Goal: Transaction & Acquisition: Download file/media

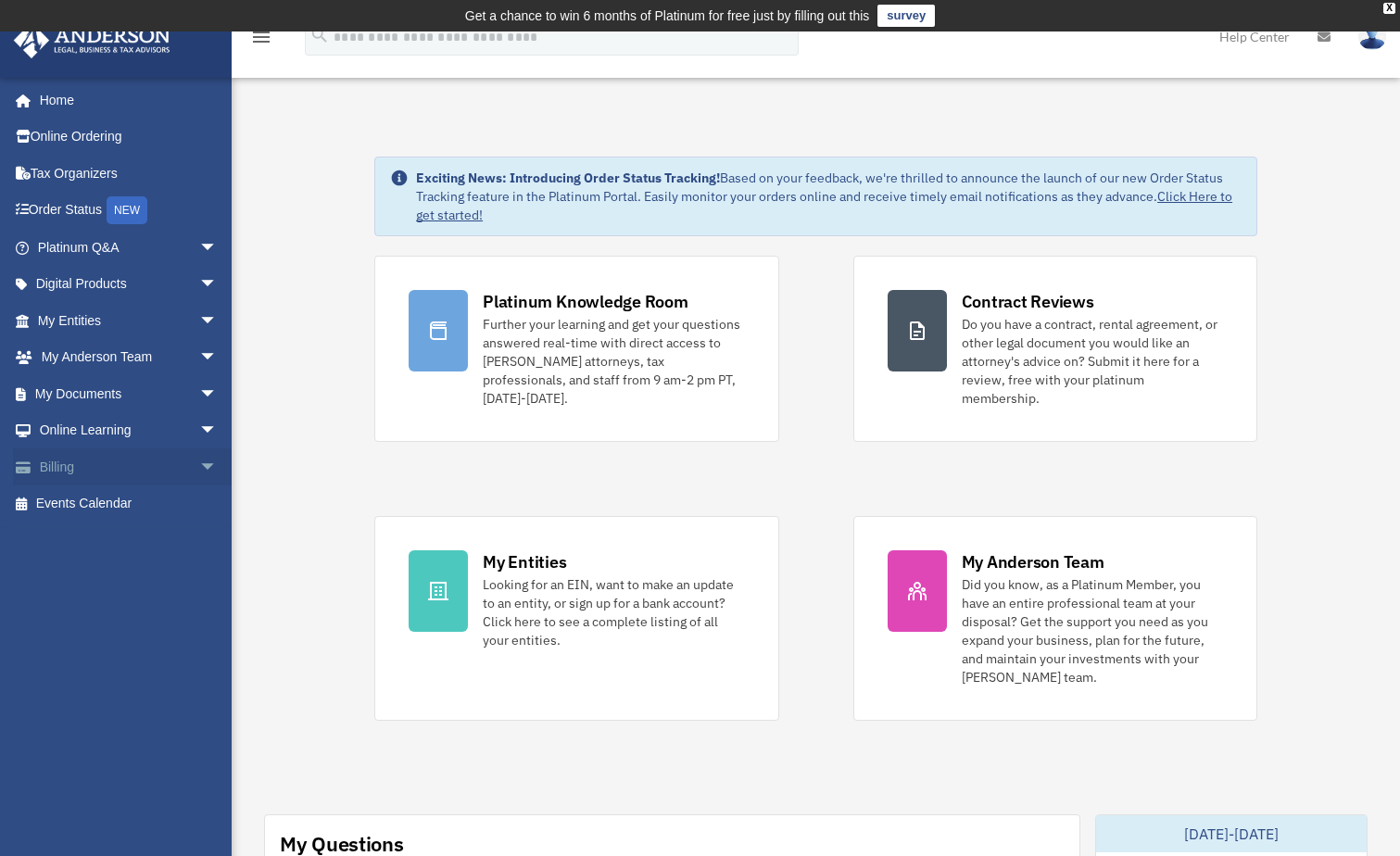
click at [200, 463] on span "arrow_drop_down" at bounding box center [218, 467] width 37 height 38
click at [200, 317] on span "arrow_drop_down" at bounding box center [218, 320] width 37 height 38
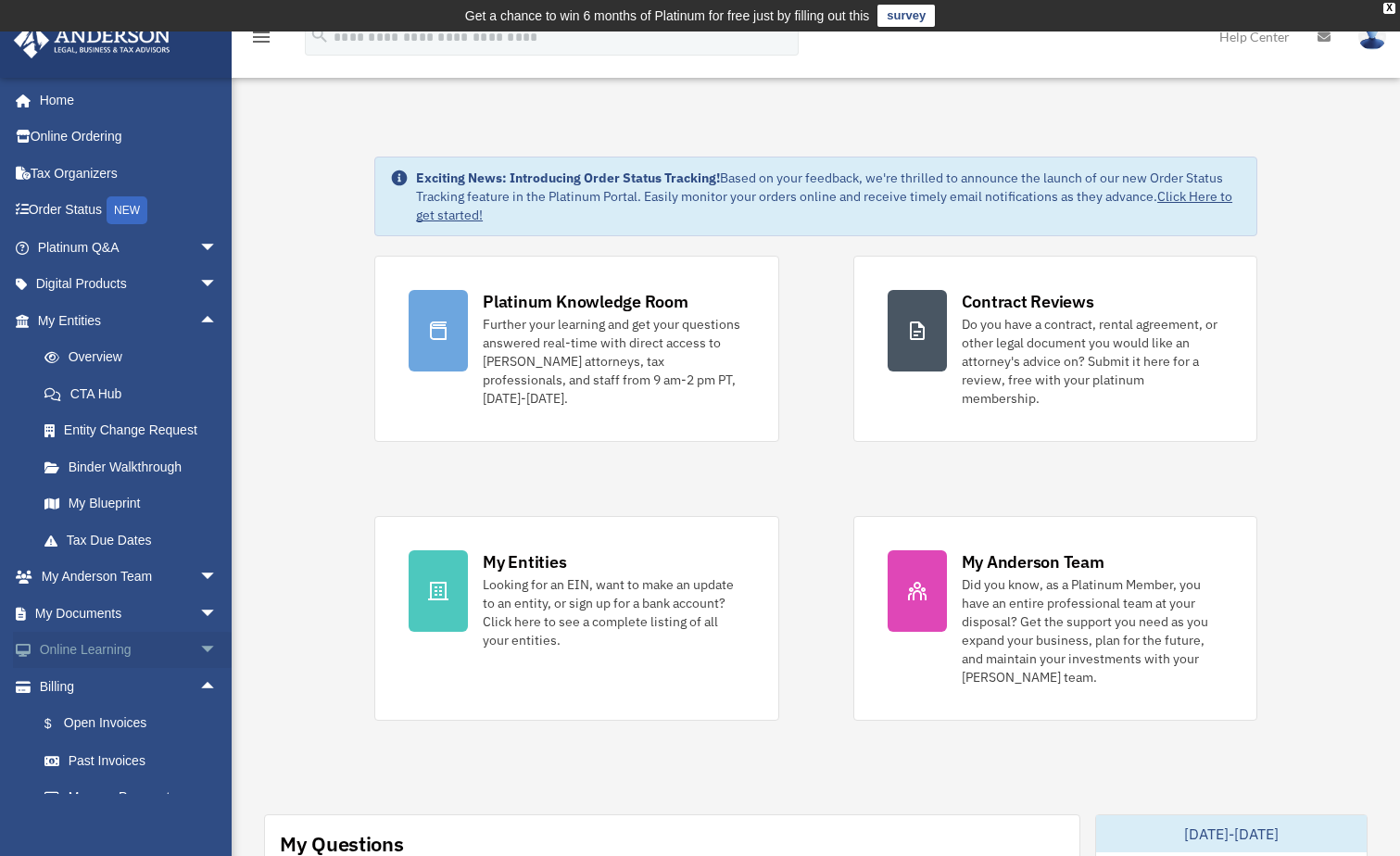
click at [200, 651] on span "arrow_drop_down" at bounding box center [218, 651] width 37 height 38
click at [103, 688] on link "Courses" at bounding box center [136, 687] width 220 height 37
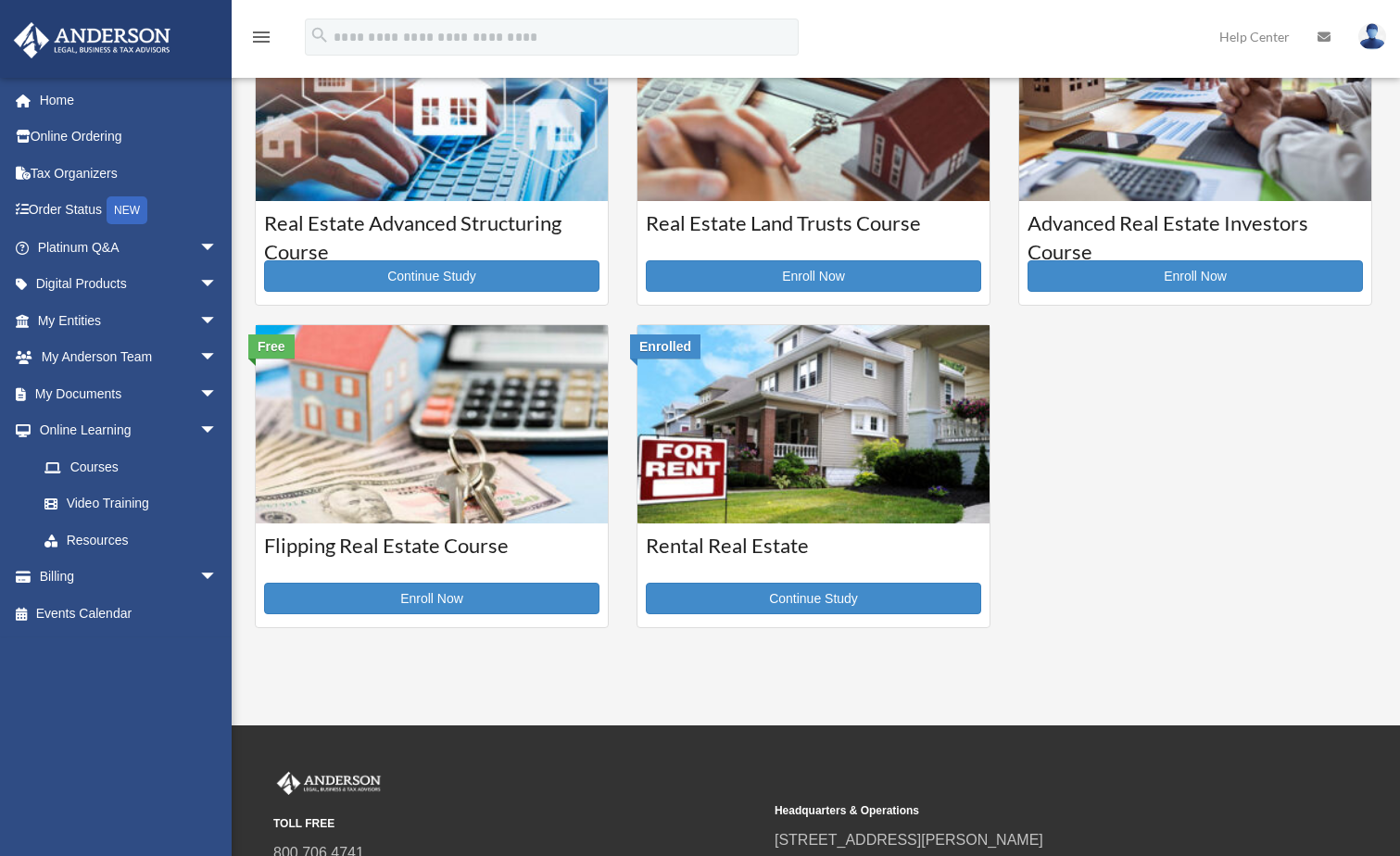
scroll to position [464, 0]
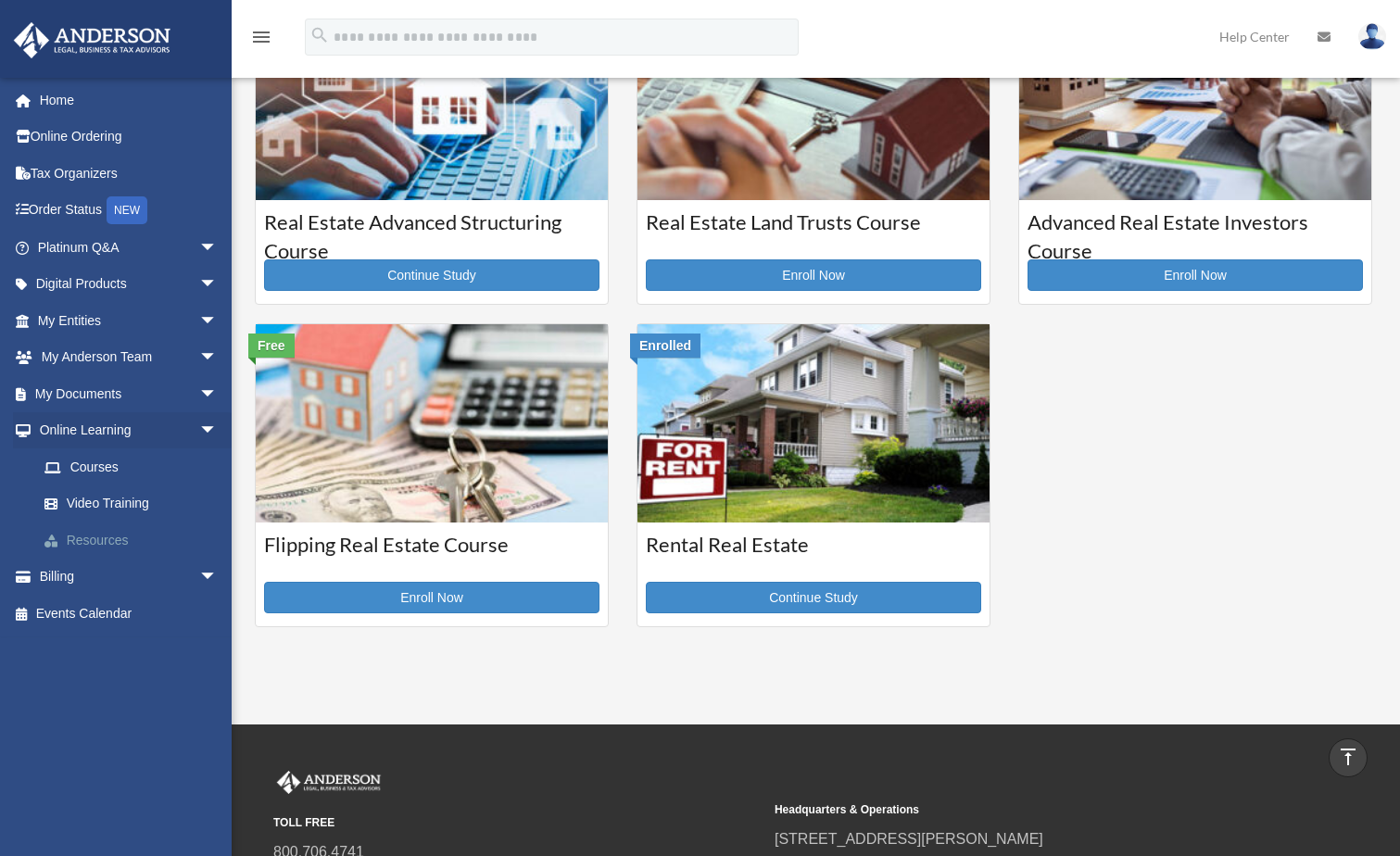
click at [83, 540] on link "Resources" at bounding box center [136, 540] width 220 height 37
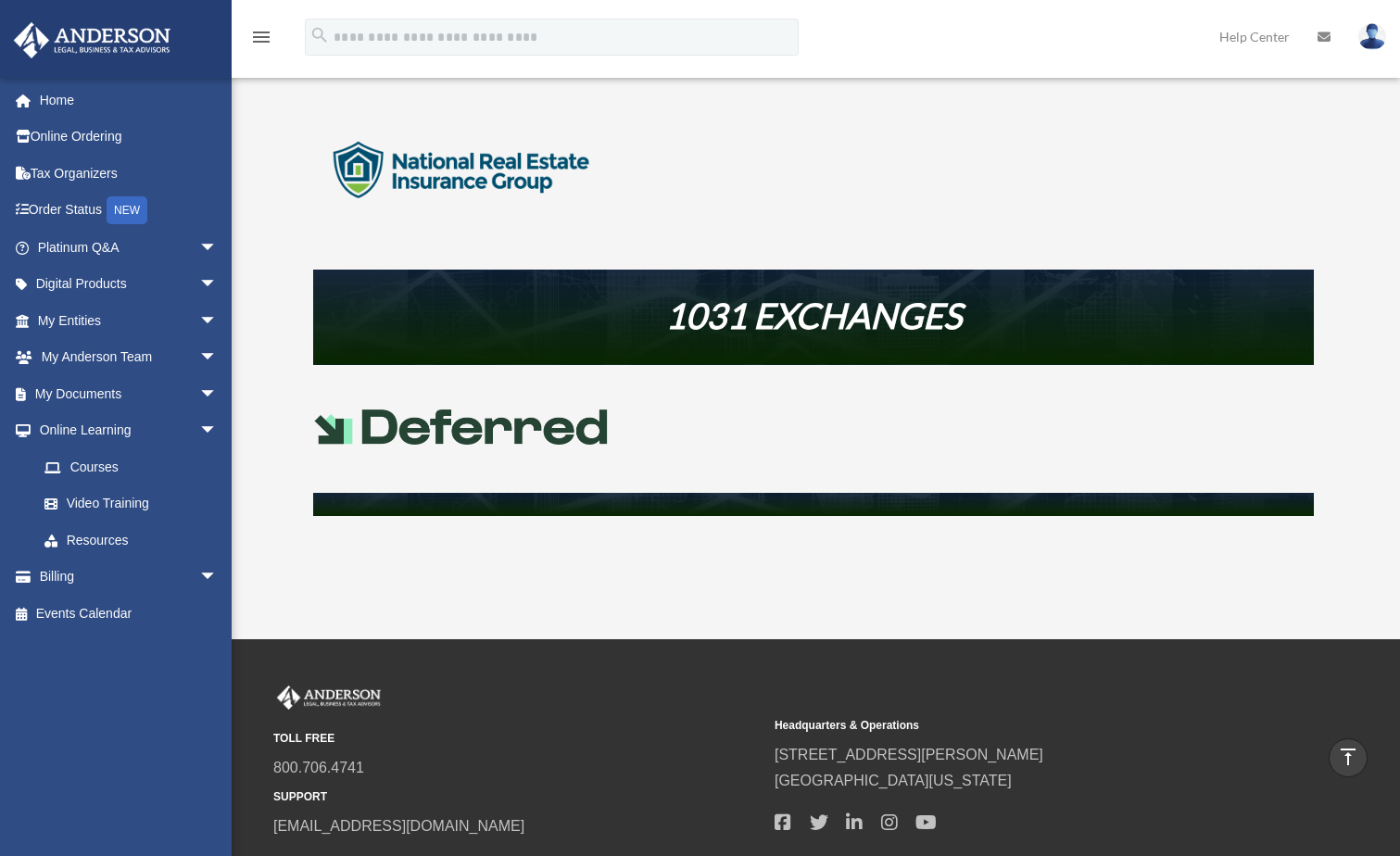
scroll to position [741, 0]
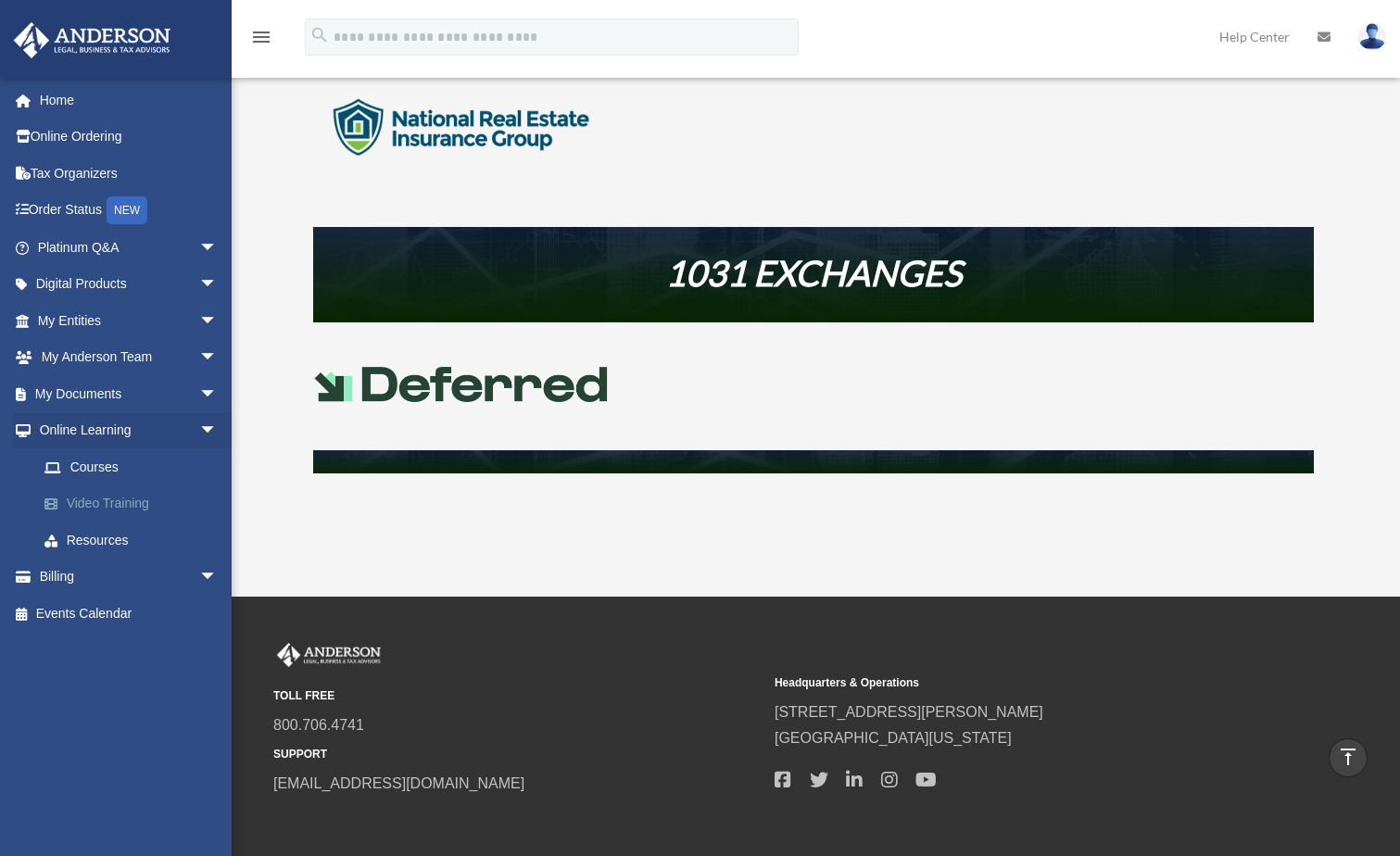
click at [116, 503] on link "Video Training" at bounding box center [136, 504] width 220 height 37
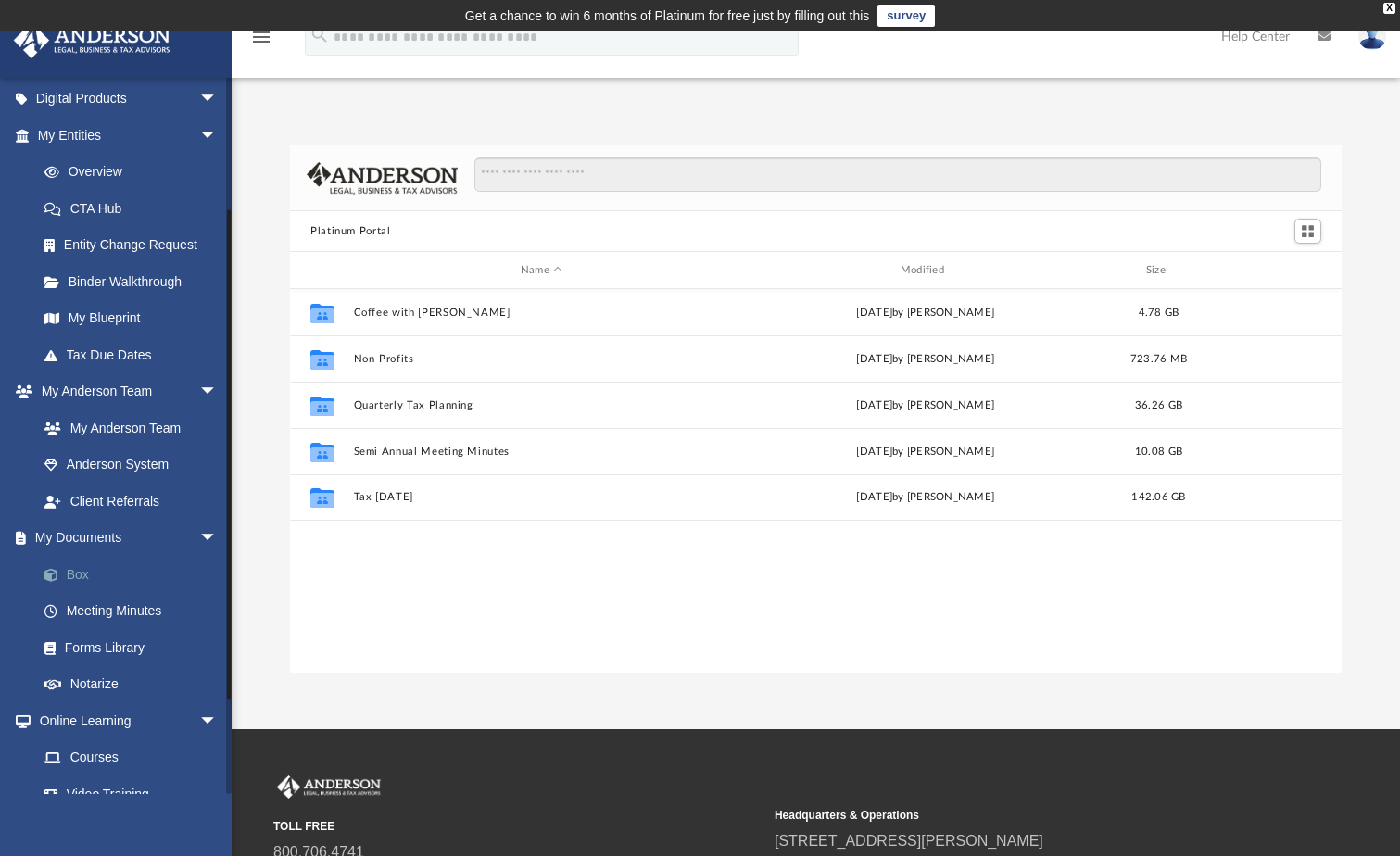
scroll to position [279, 0]
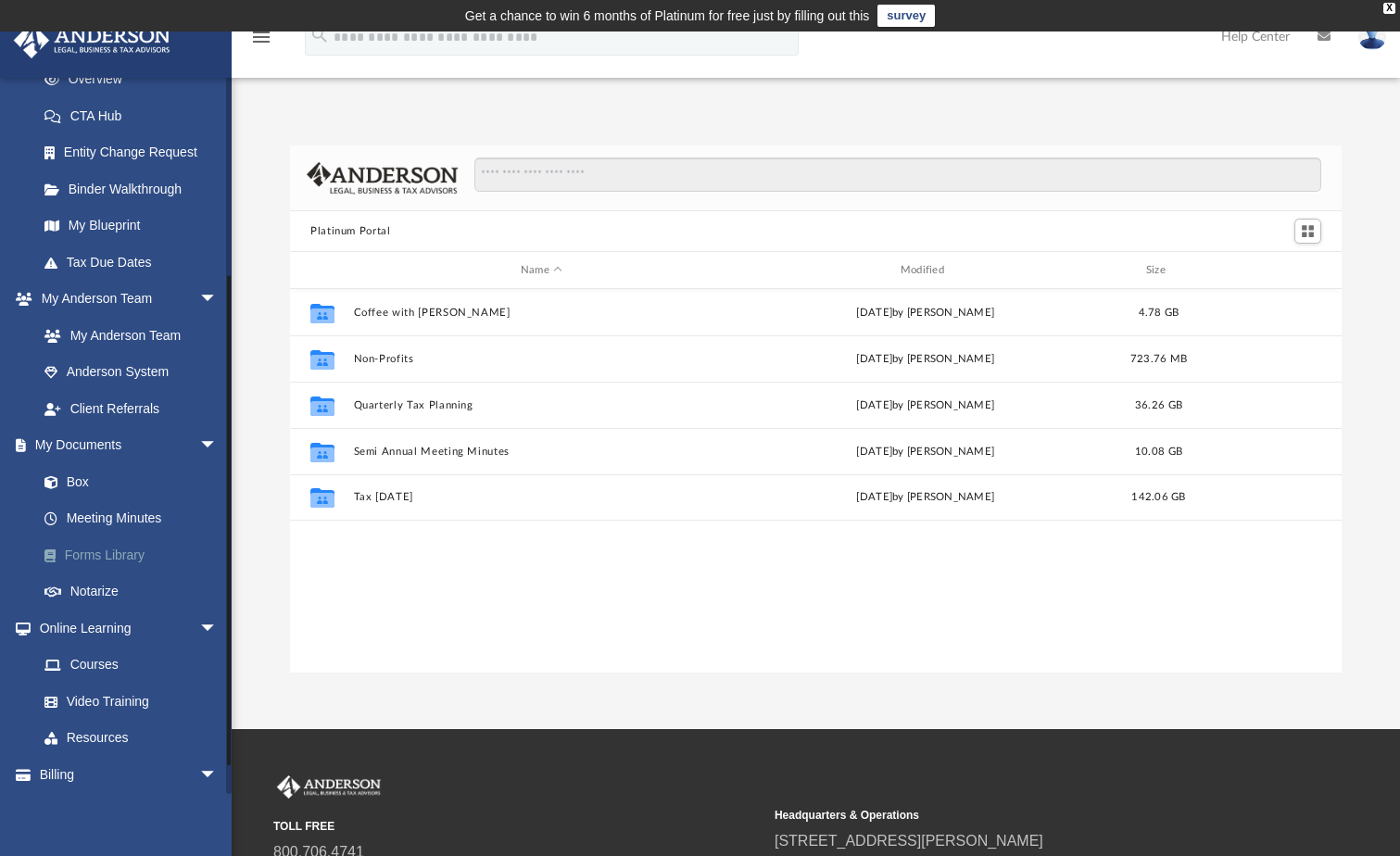
click at [76, 548] on link "Forms Library" at bounding box center [136, 555] width 220 height 37
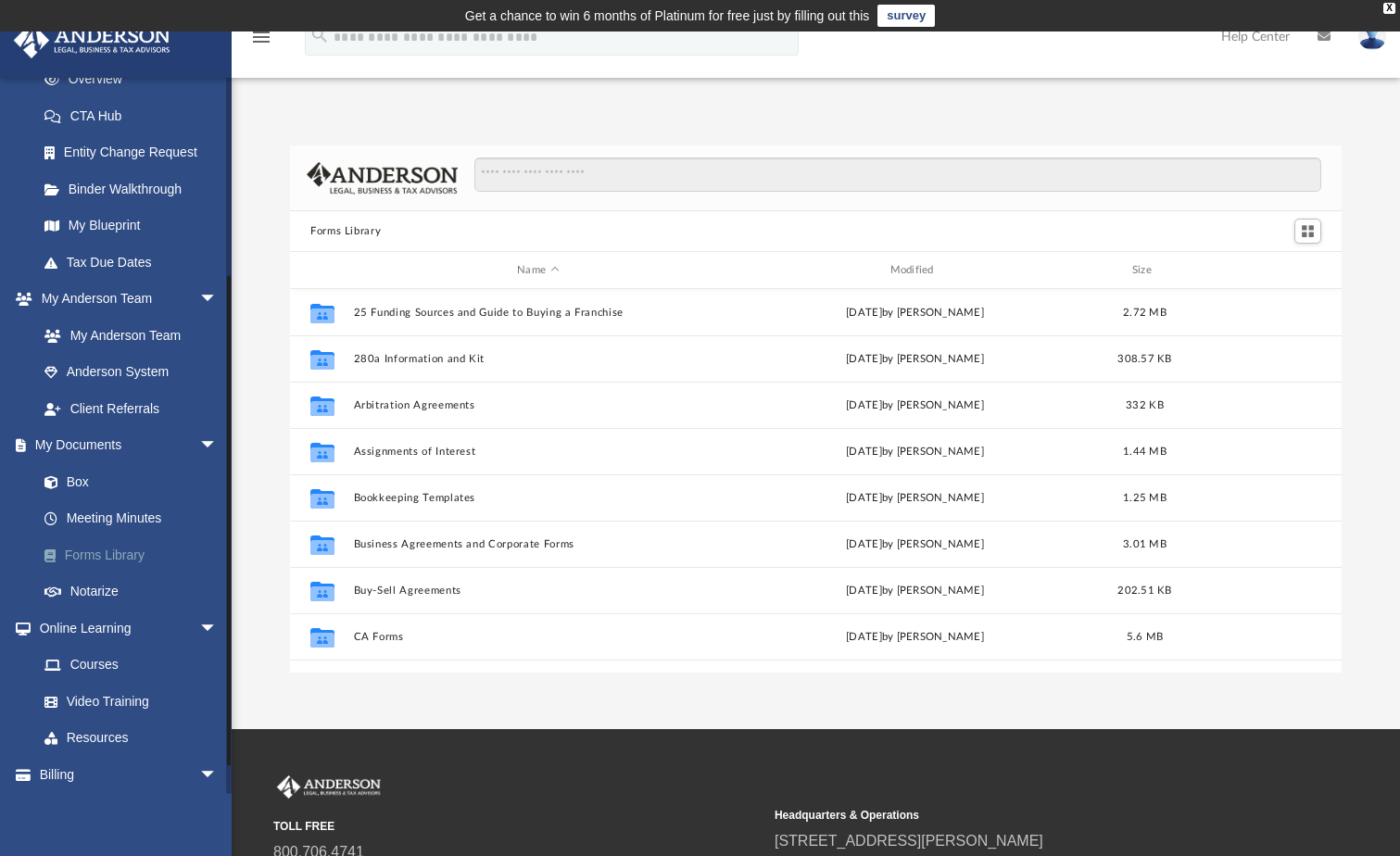
scroll to position [408, 1038]
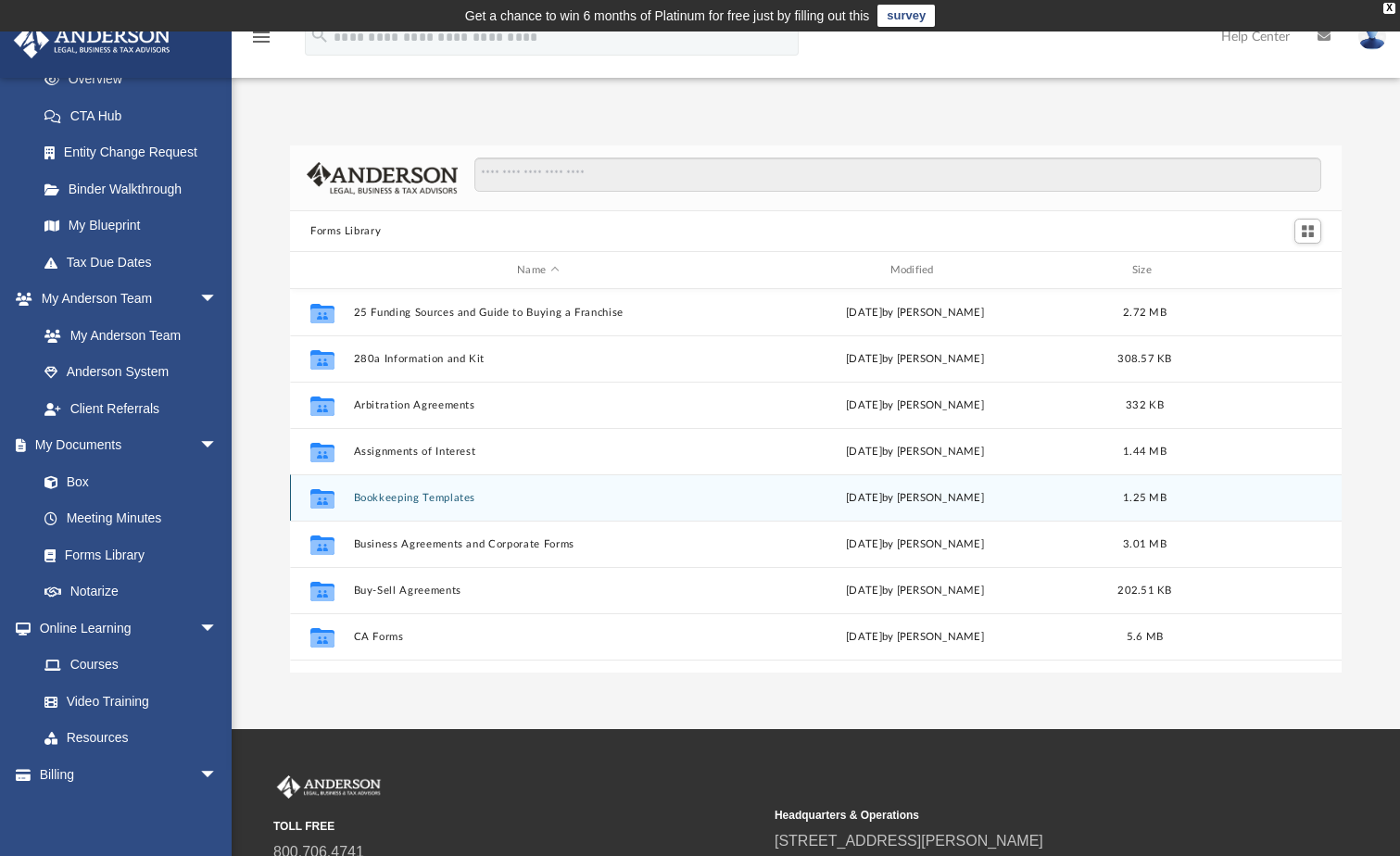
click at [414, 507] on div "Collaborated Folder Bookkeeping Templates Mon Jan 30 2023 by Mary Acree 1.25 MB" at bounding box center [816, 498] width 1051 height 47
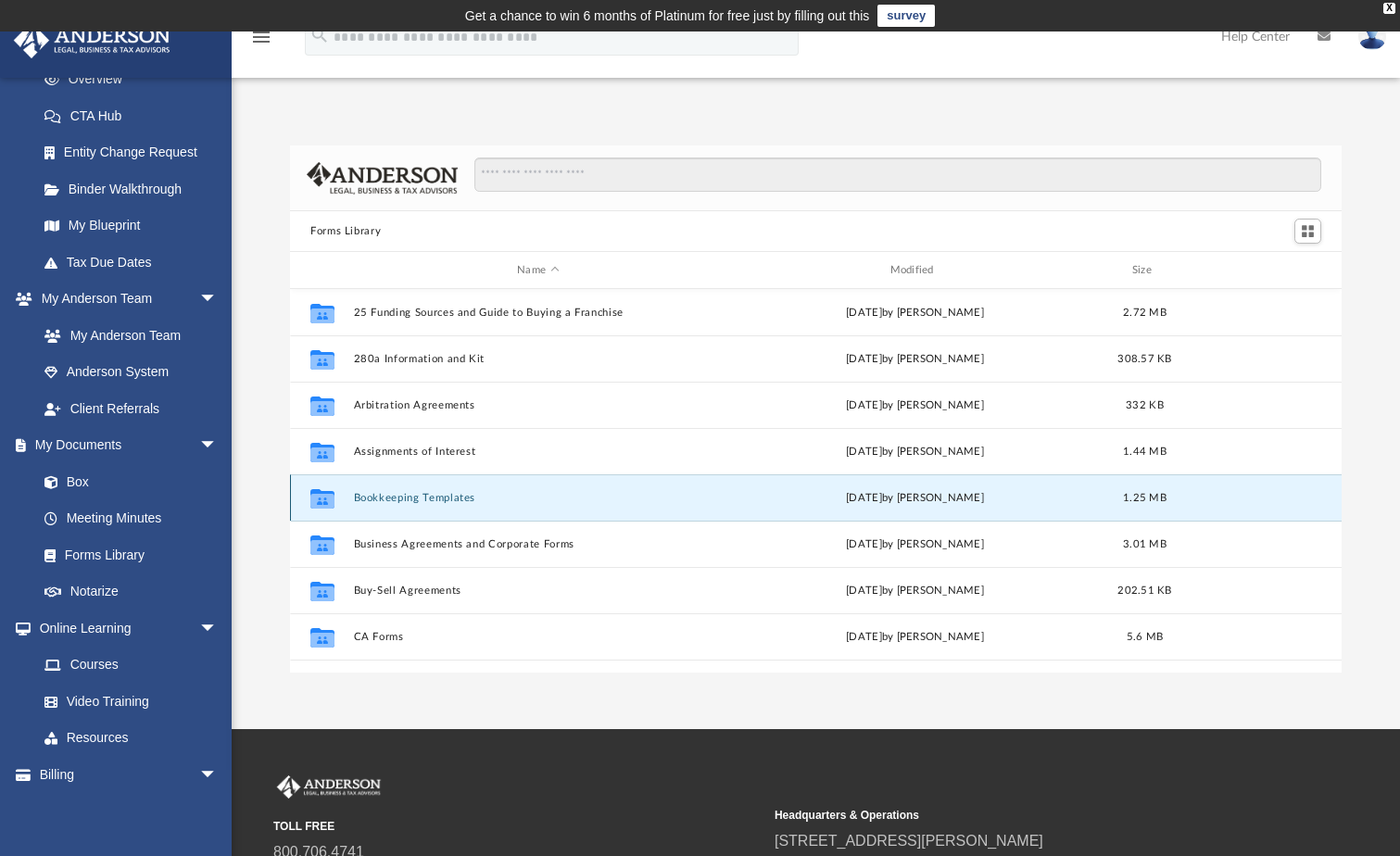
click at [414, 507] on div "Collaborated Folder Bookkeeping Templates Mon Jan 30 2023 by Mary Acree 1.25 MB" at bounding box center [816, 498] width 1051 height 47
drag, startPoint x: 414, startPoint y: 507, endPoint x: 316, endPoint y: 499, distance: 98.3
click at [316, 499] on icon "grid" at bounding box center [322, 500] width 24 height 15
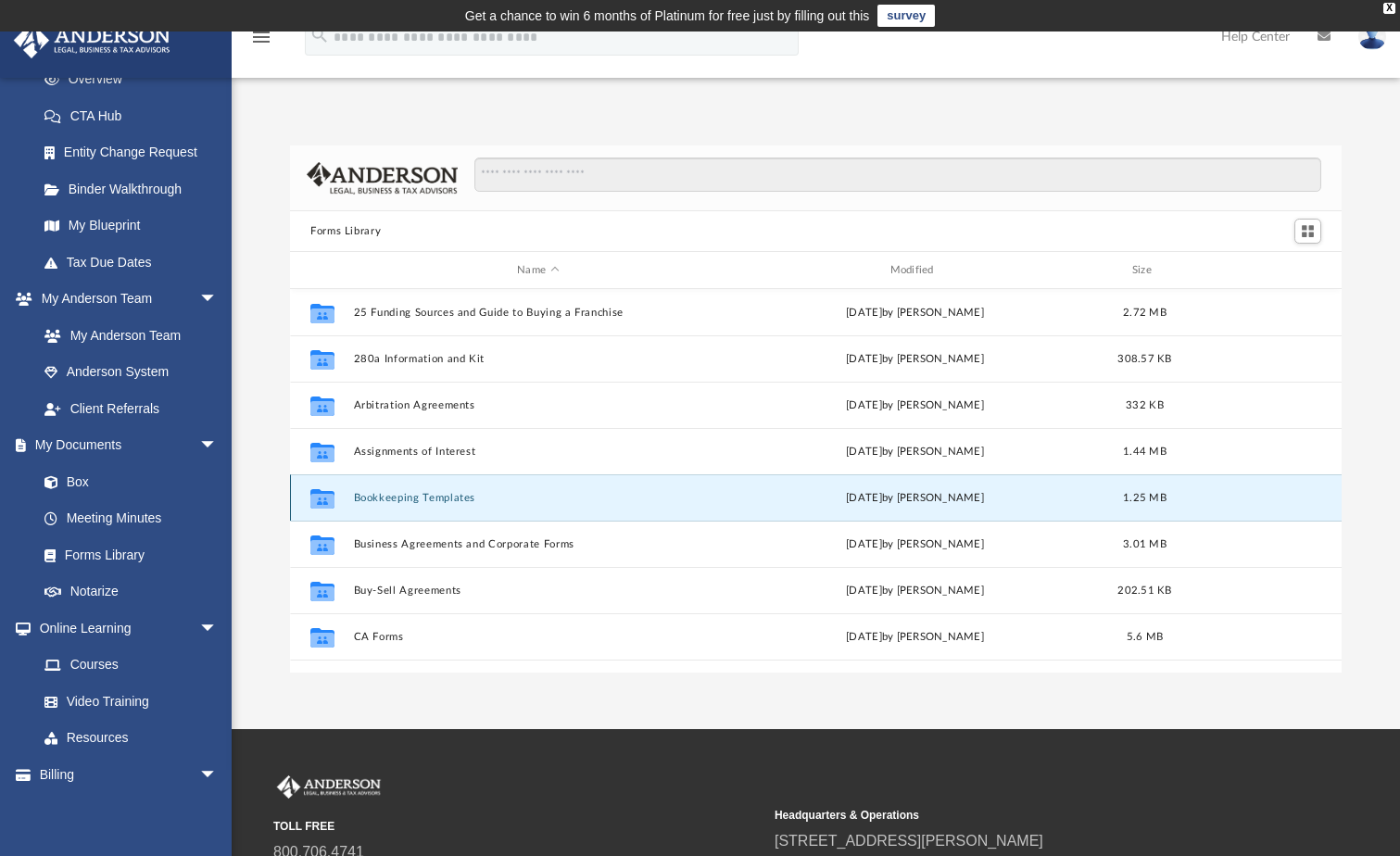
click at [1136, 496] on span "1.25 MB" at bounding box center [1144, 498] width 44 height 10
click at [305, 502] on div "Collaborated Folder" at bounding box center [322, 498] width 47 height 29
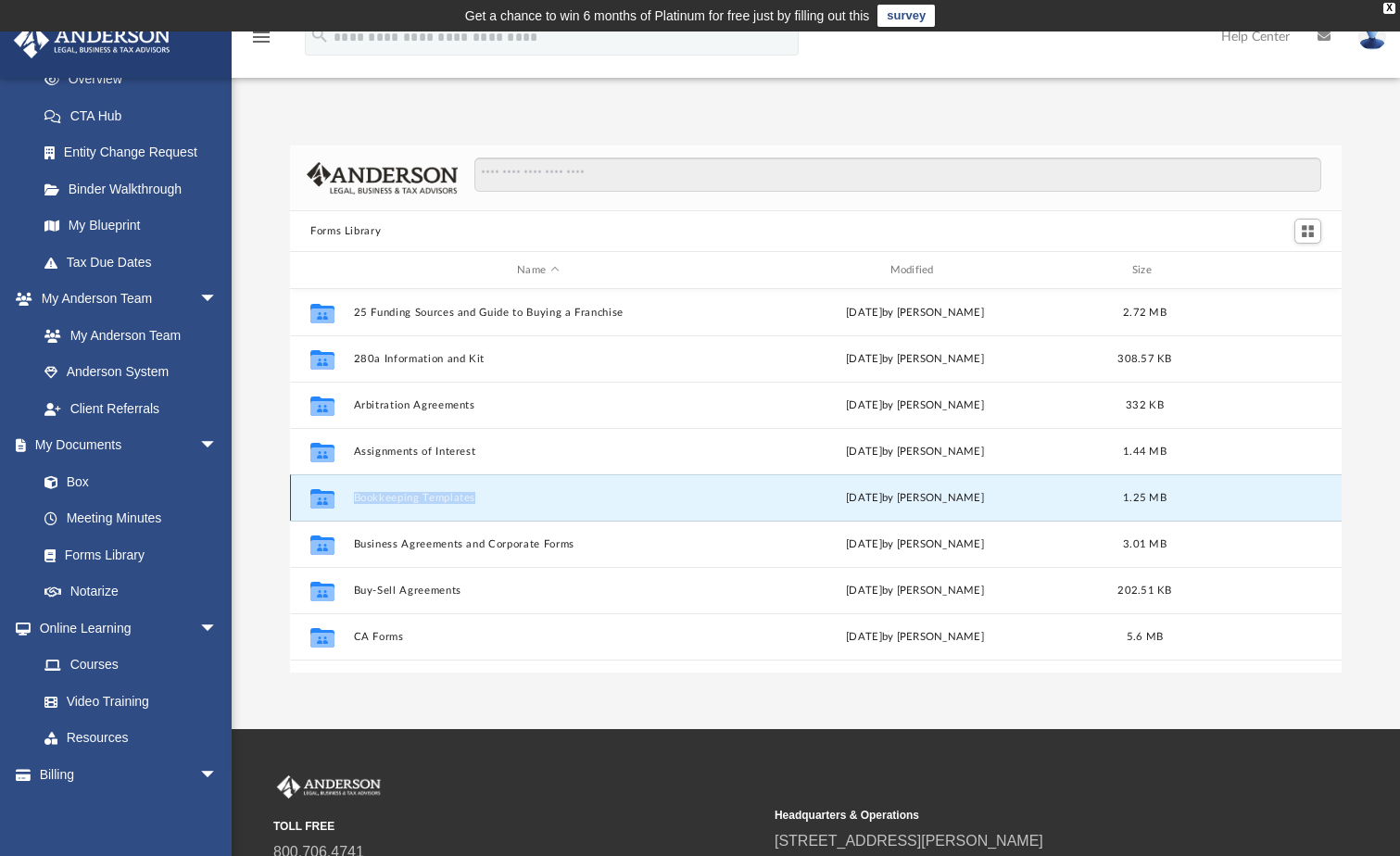
click at [305, 502] on div "Collaborated Folder" at bounding box center [322, 498] width 47 height 29
click at [479, 502] on button "Bookkeeping Templates" at bounding box center [538, 498] width 369 height 12
click at [693, 662] on div "Collaborated Folder Consulting Agreements Wed Oct 5 2022 by Mary Acree 93.31 KB" at bounding box center [816, 684] width 1051 height 47
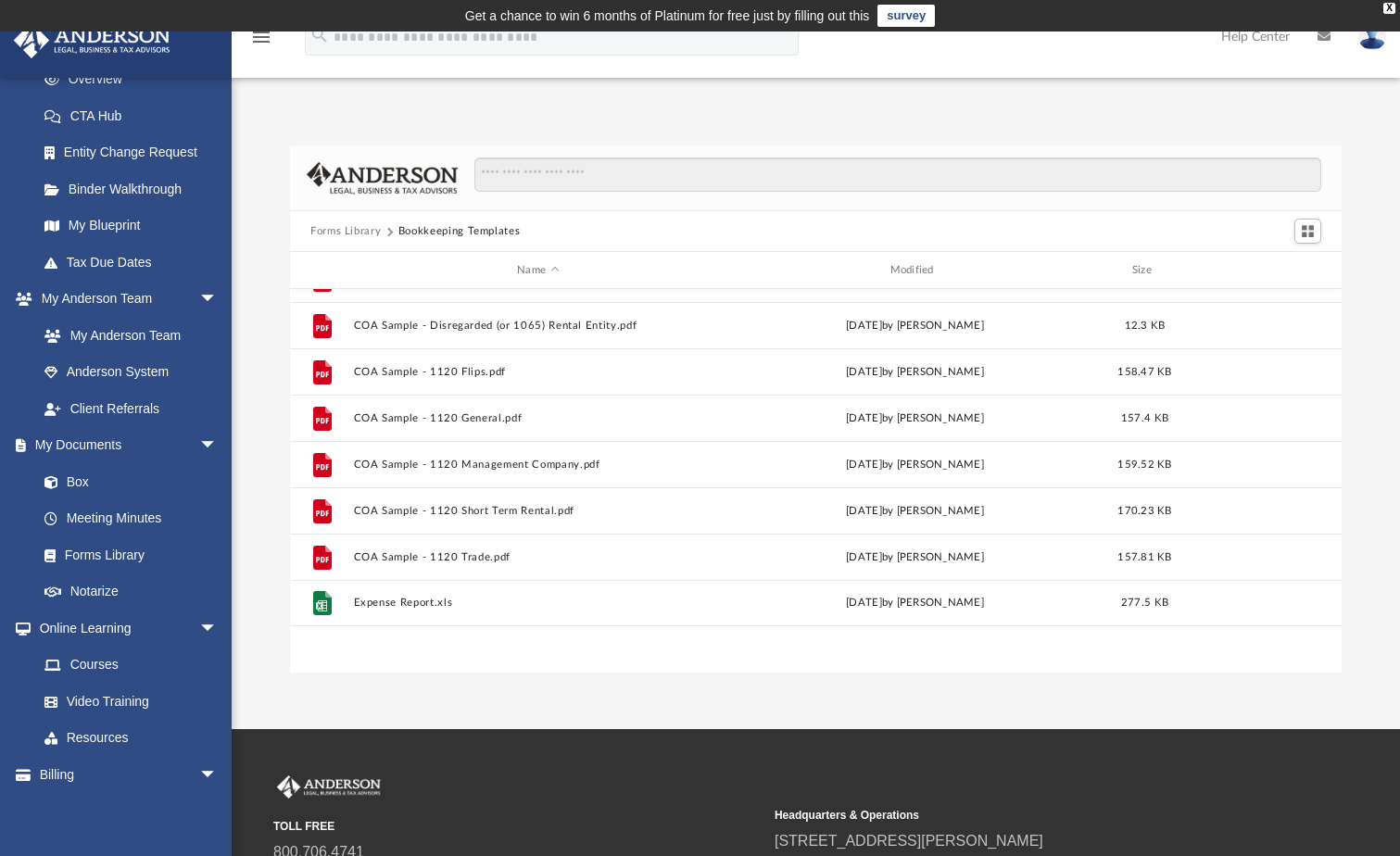
scroll to position [0, 0]
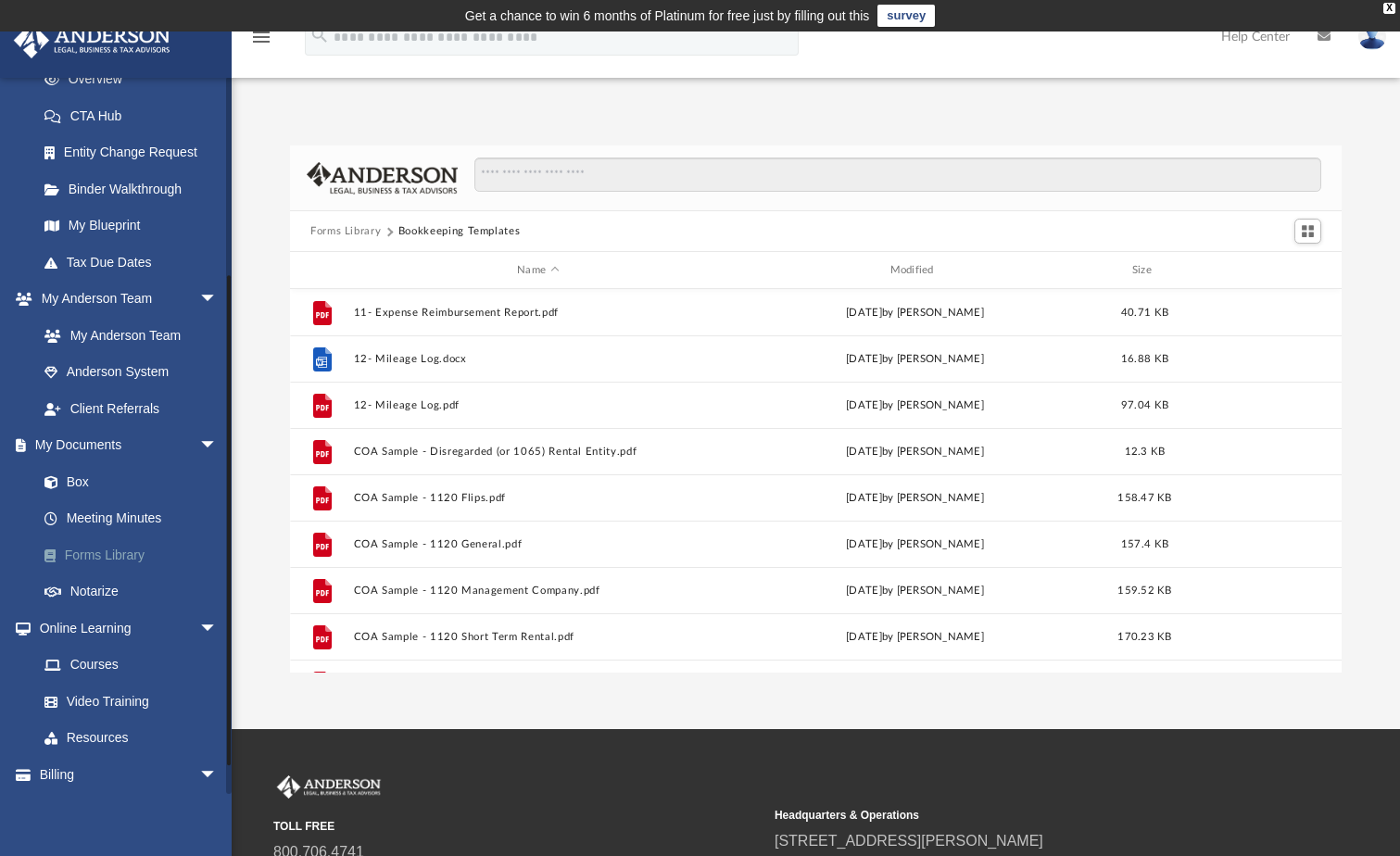
click at [108, 567] on link "Forms Library" at bounding box center [136, 555] width 220 height 37
click at [437, 231] on button "Bookkeeping Templates" at bounding box center [460, 231] width 123 height 17
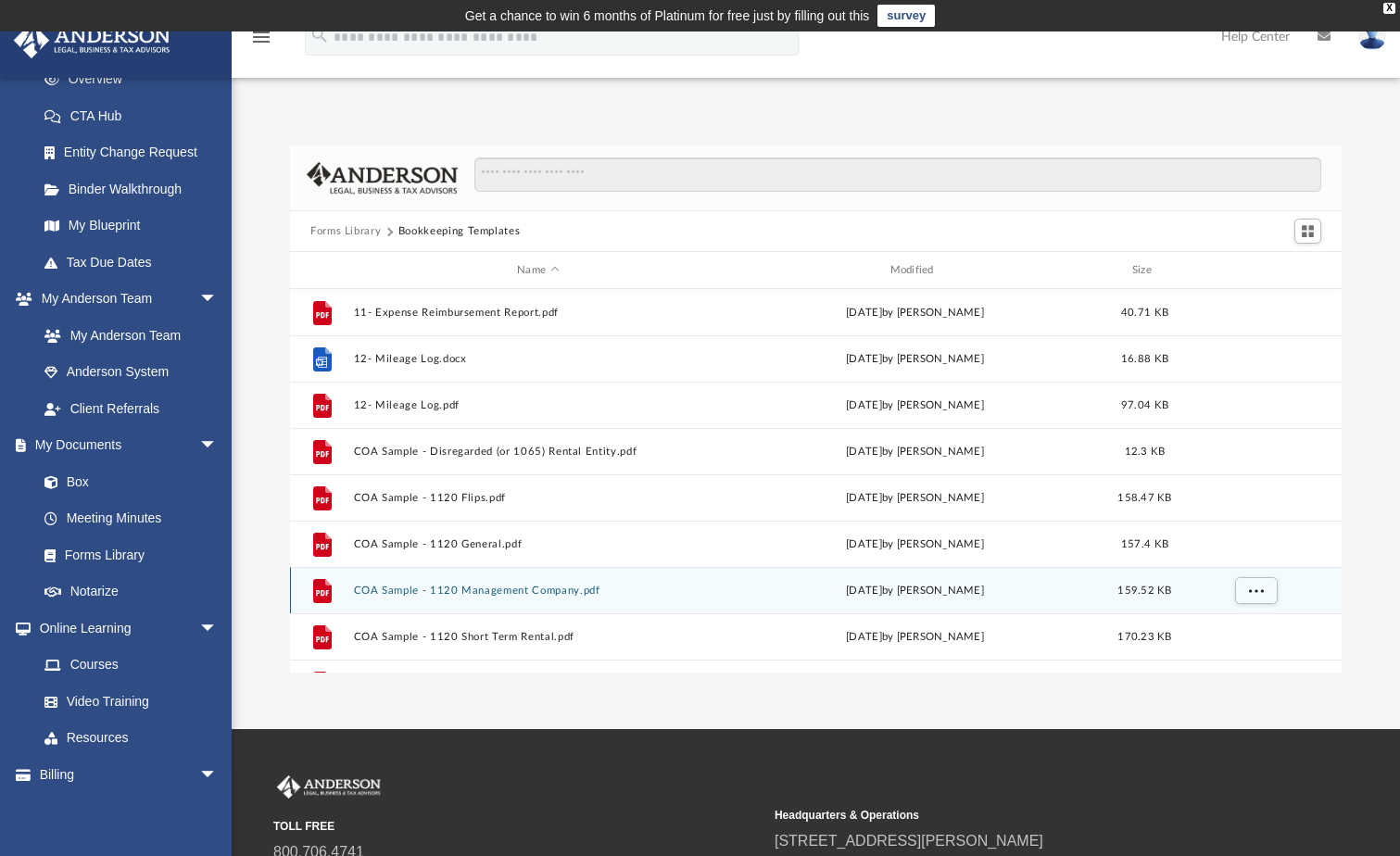
click at [320, 595] on icon "grid" at bounding box center [322, 592] width 13 height 6
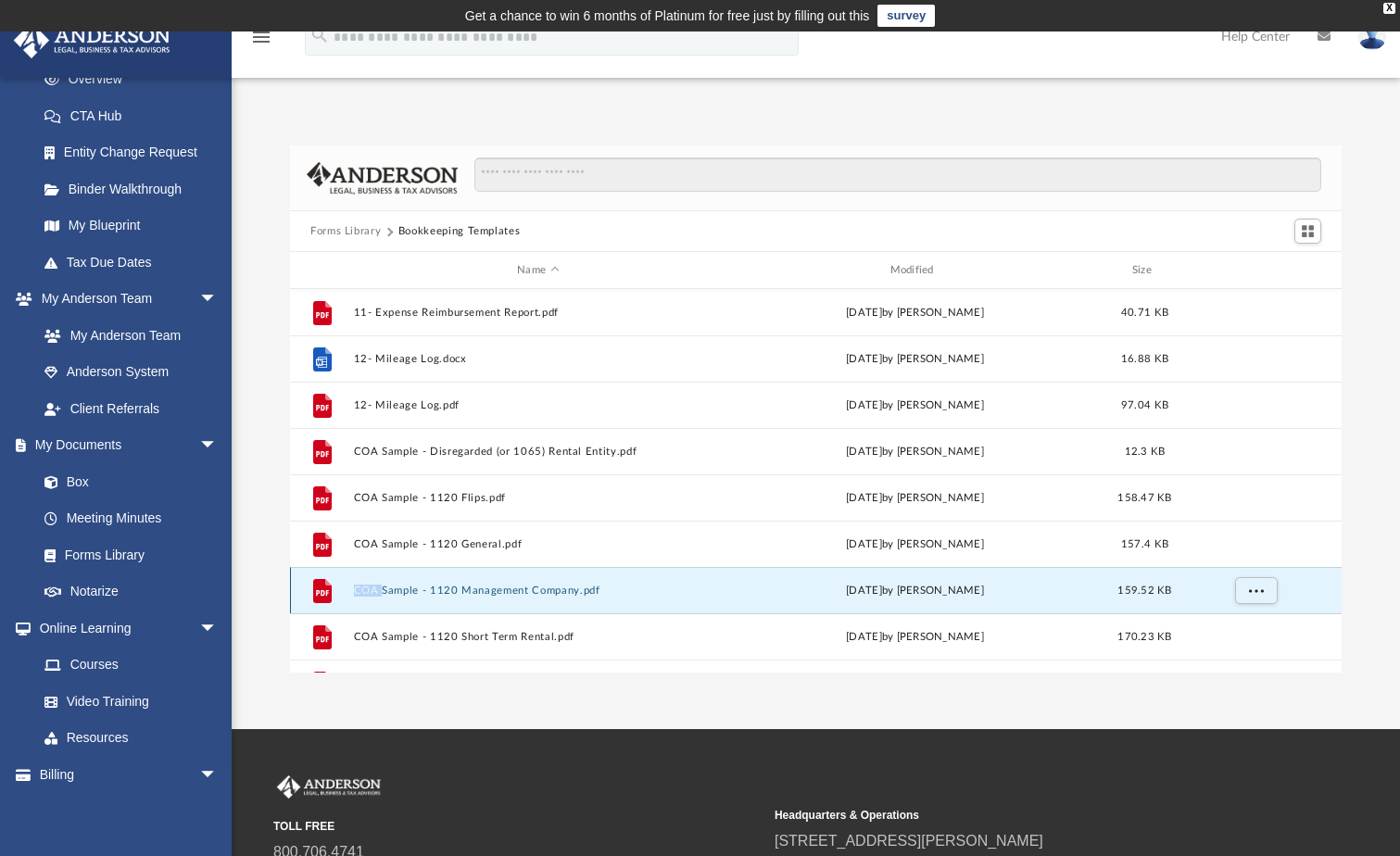
click at [320, 595] on icon "grid" at bounding box center [322, 592] width 13 height 6
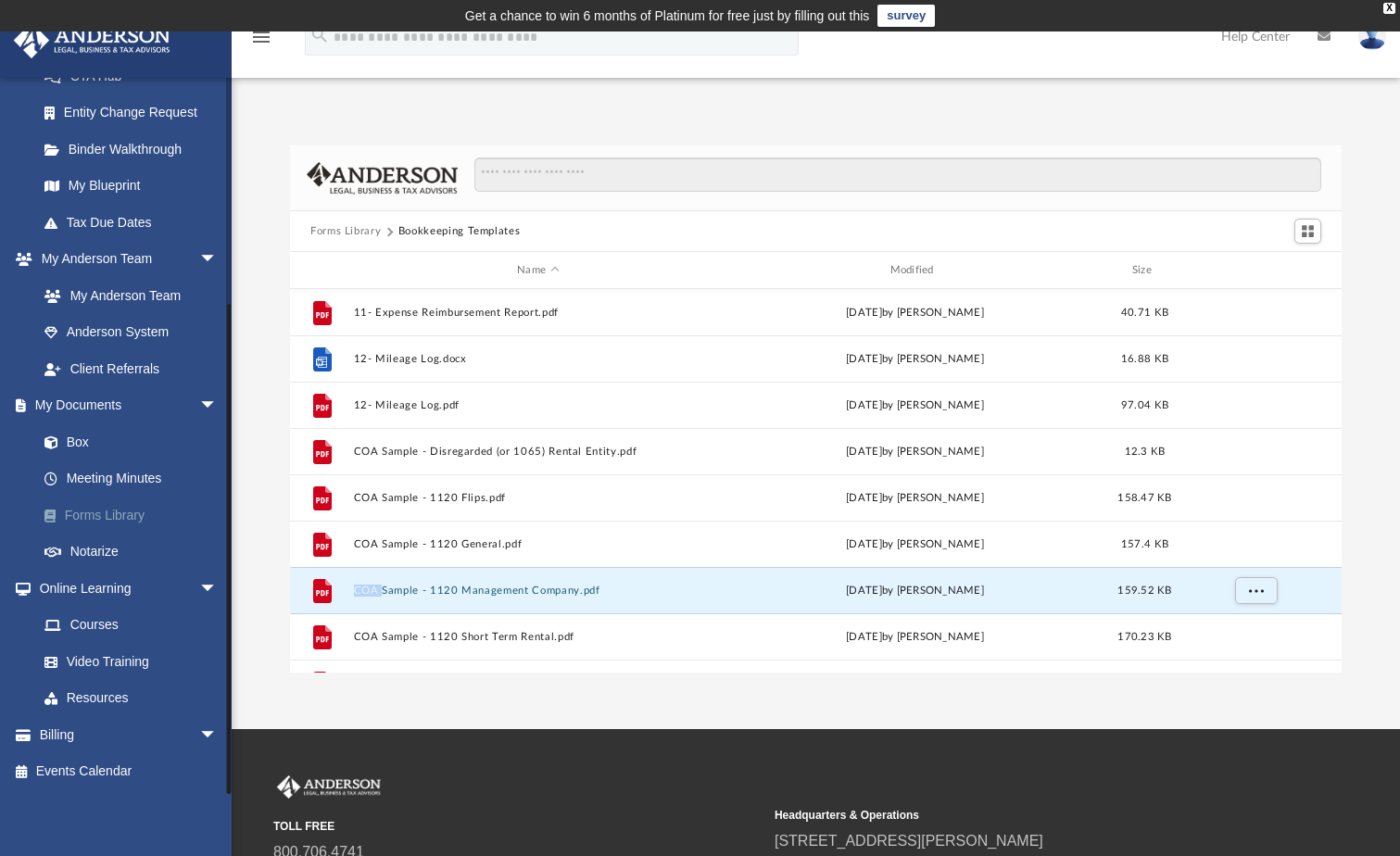
click at [96, 518] on link "Forms Library" at bounding box center [136, 515] width 220 height 37
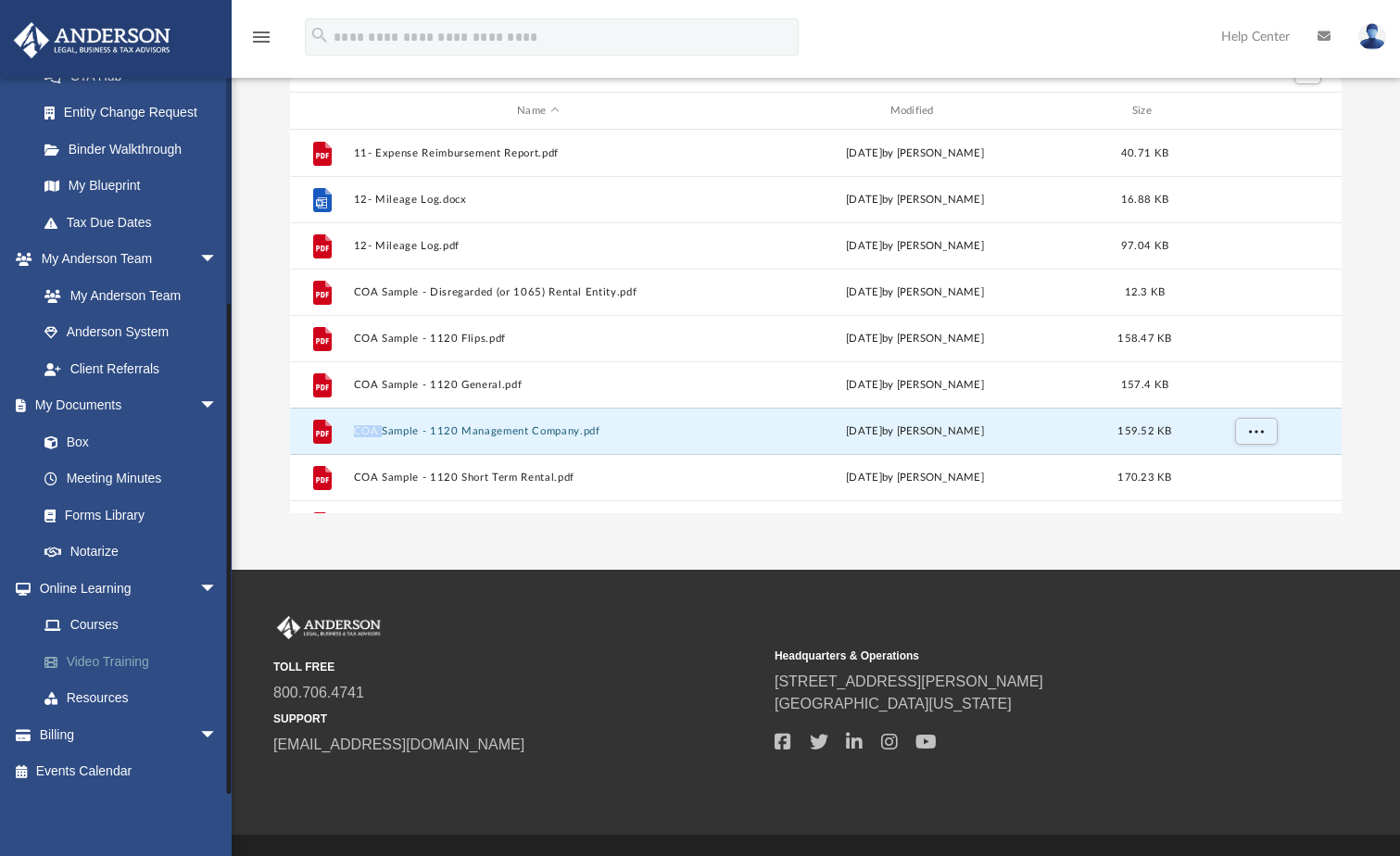
scroll to position [185, 0]
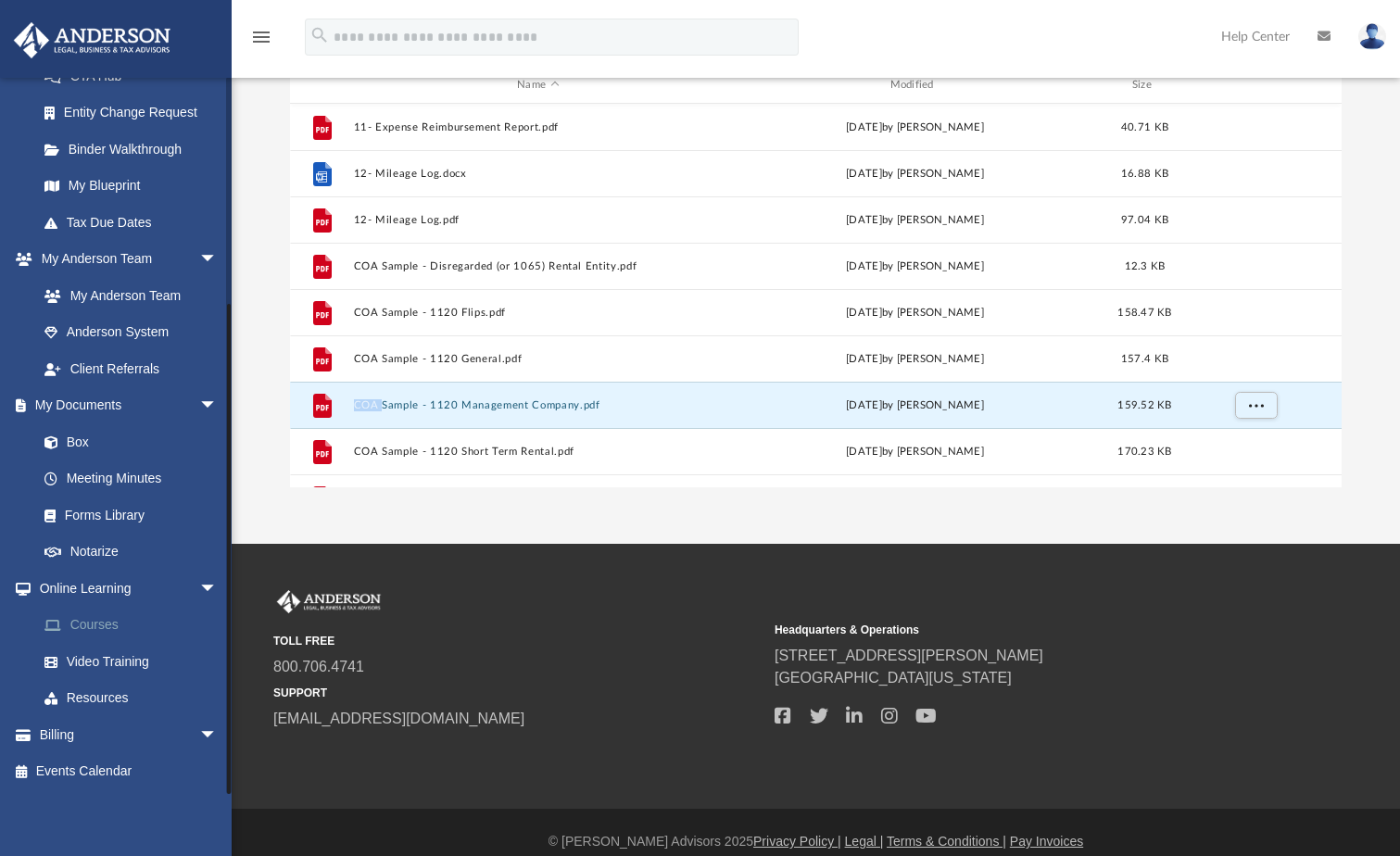
click at [95, 625] on link "Courses" at bounding box center [136, 625] width 220 height 37
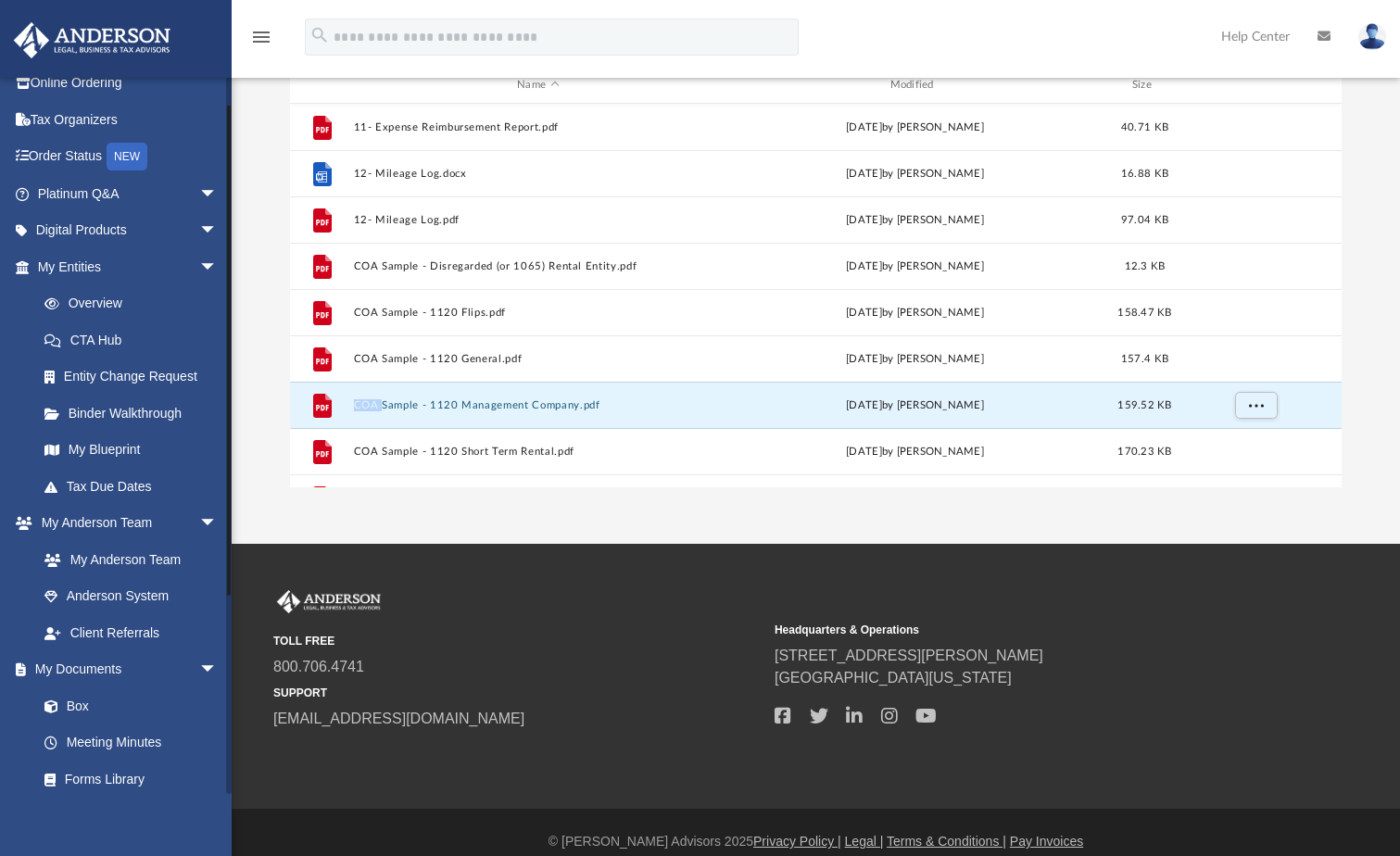
scroll to position [40, 0]
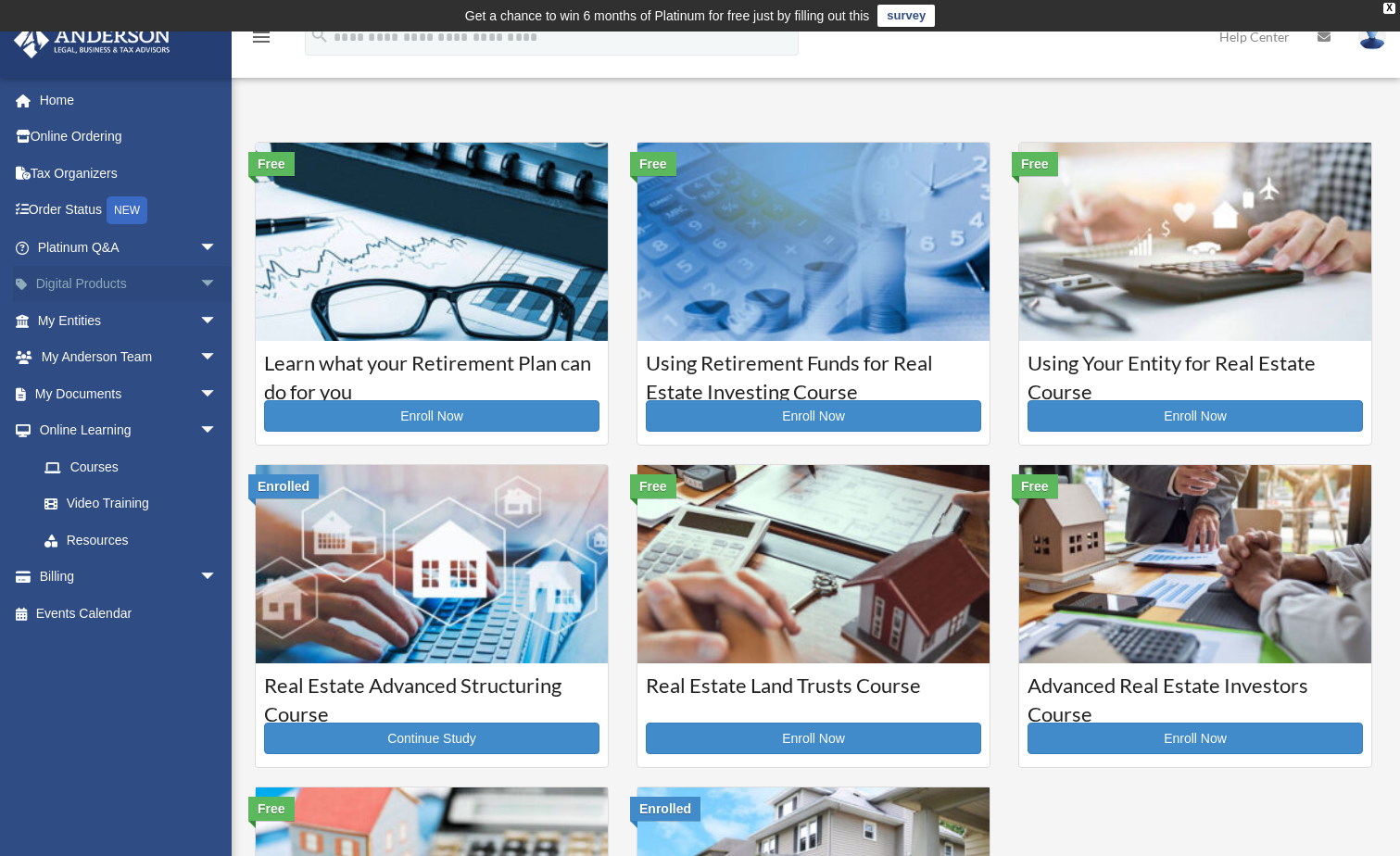
click at [50, 285] on link "Digital Products arrow_drop_down" at bounding box center [129, 284] width 233 height 37
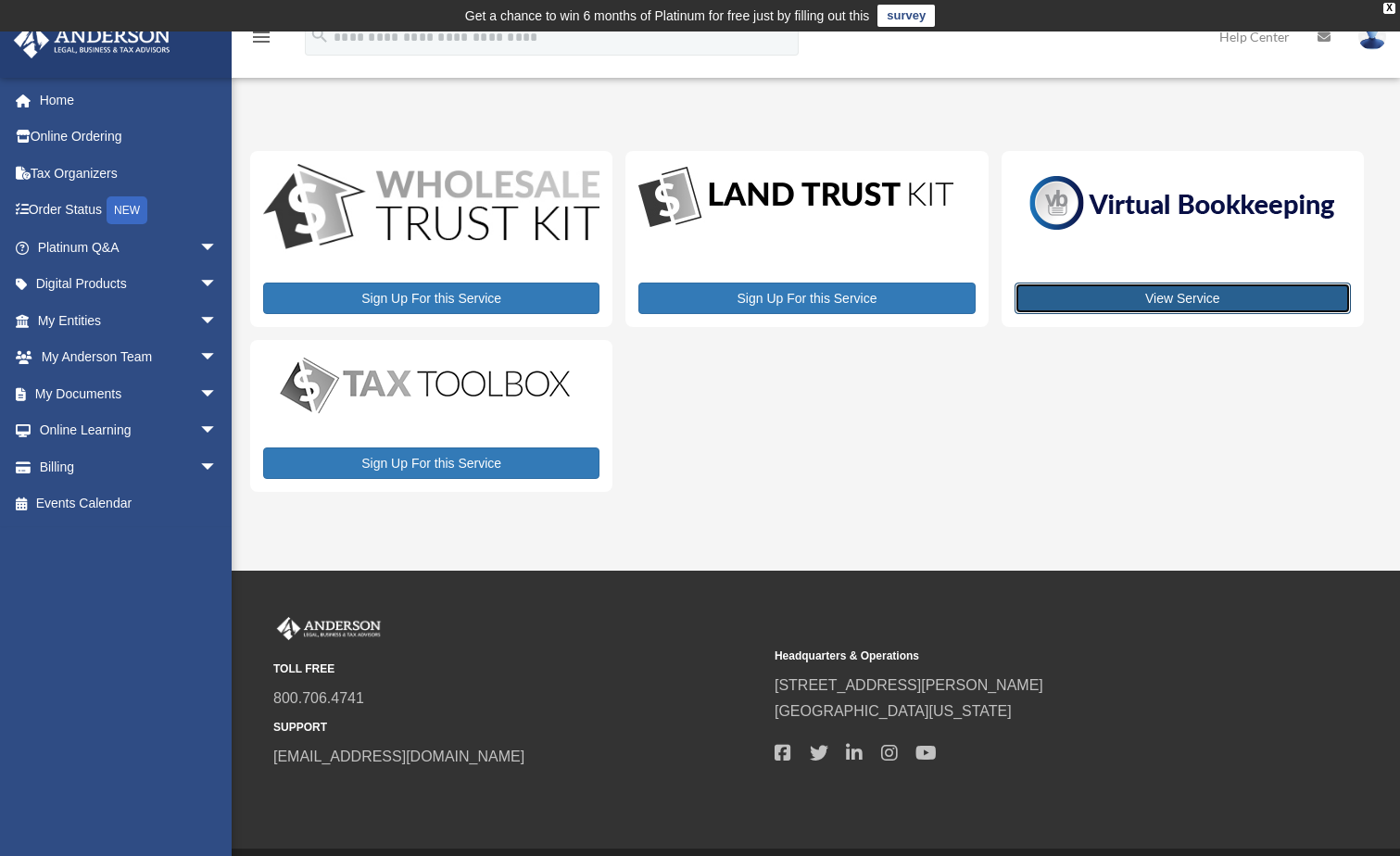
click at [1178, 297] on link "View Service" at bounding box center [1182, 298] width 336 height 31
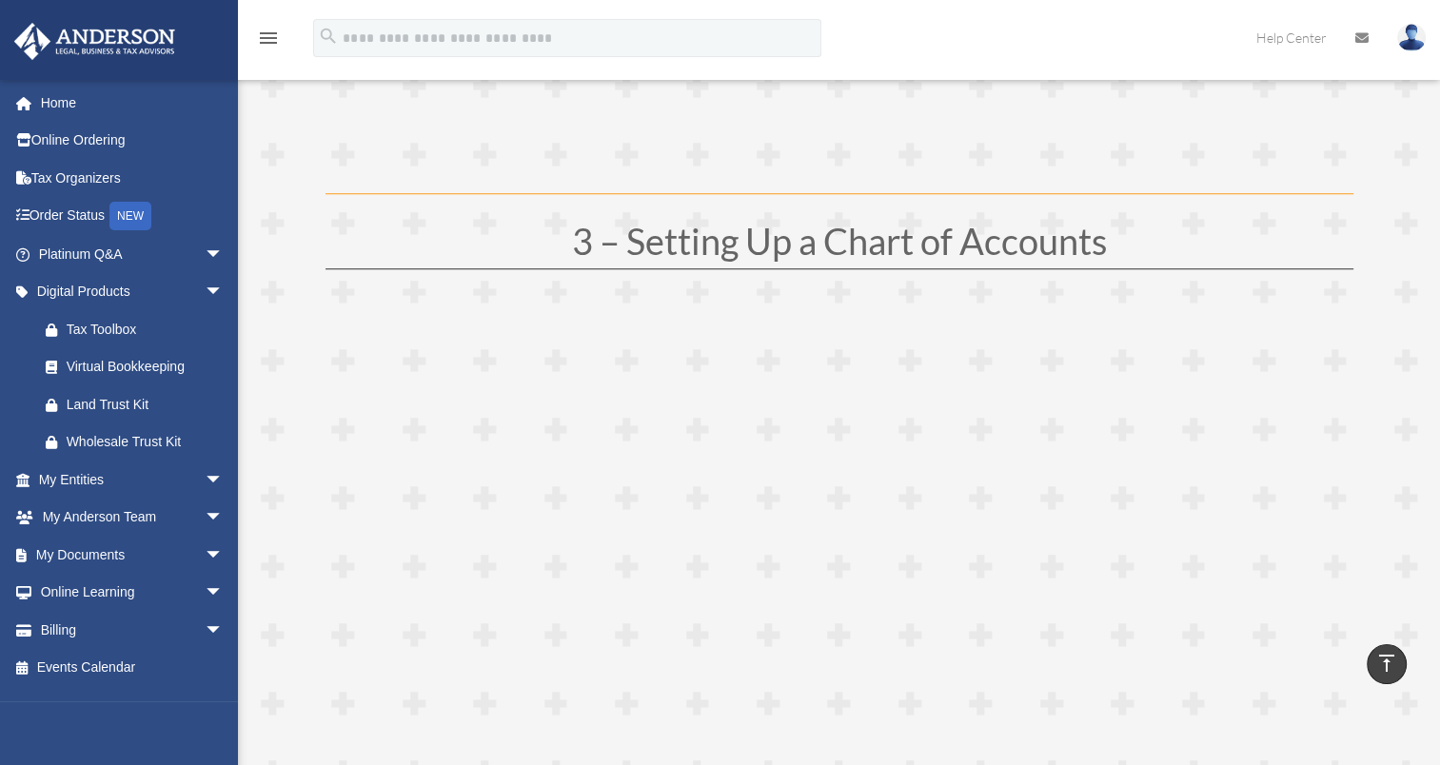
scroll to position [1713, 0]
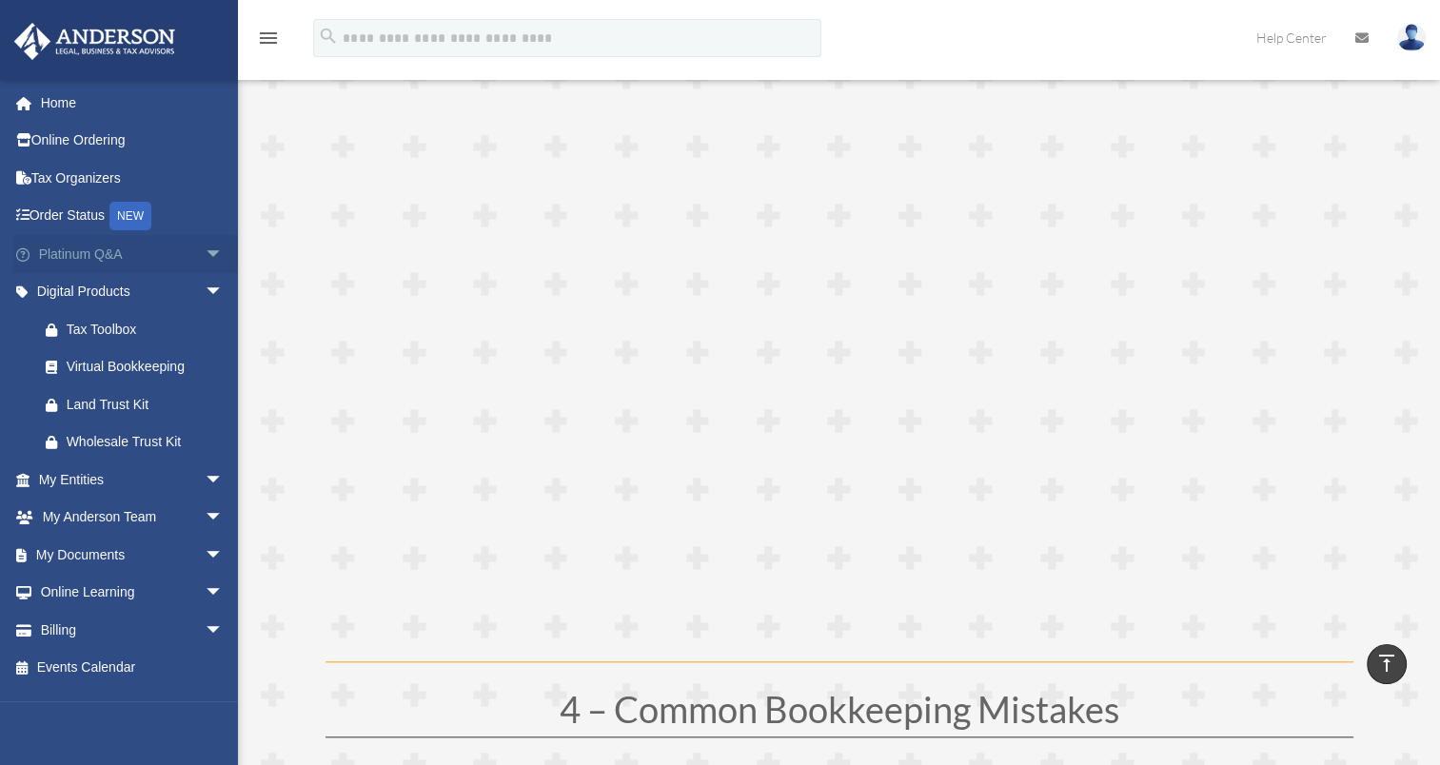
click at [205, 251] on span "arrow_drop_down" at bounding box center [224, 254] width 38 height 39
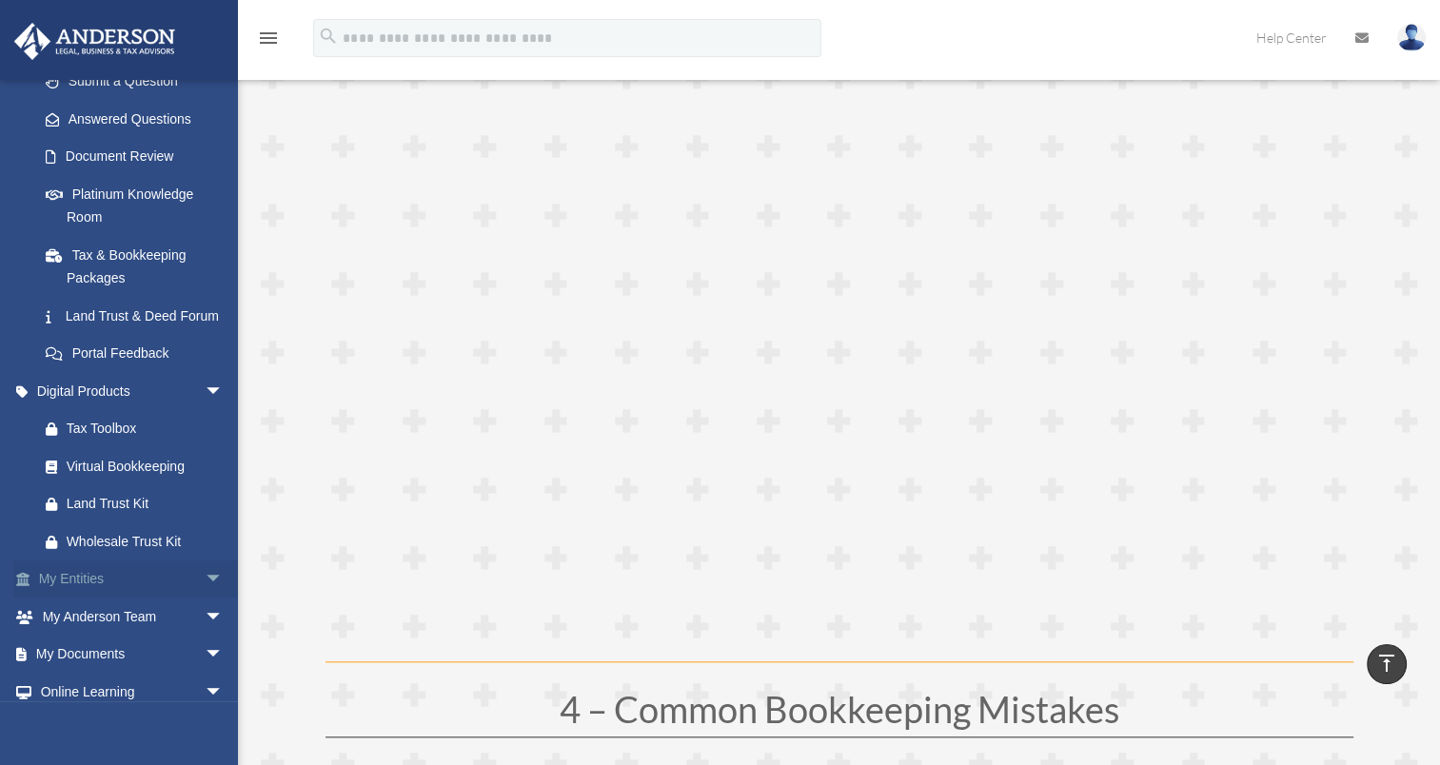
scroll to position [381, 0]
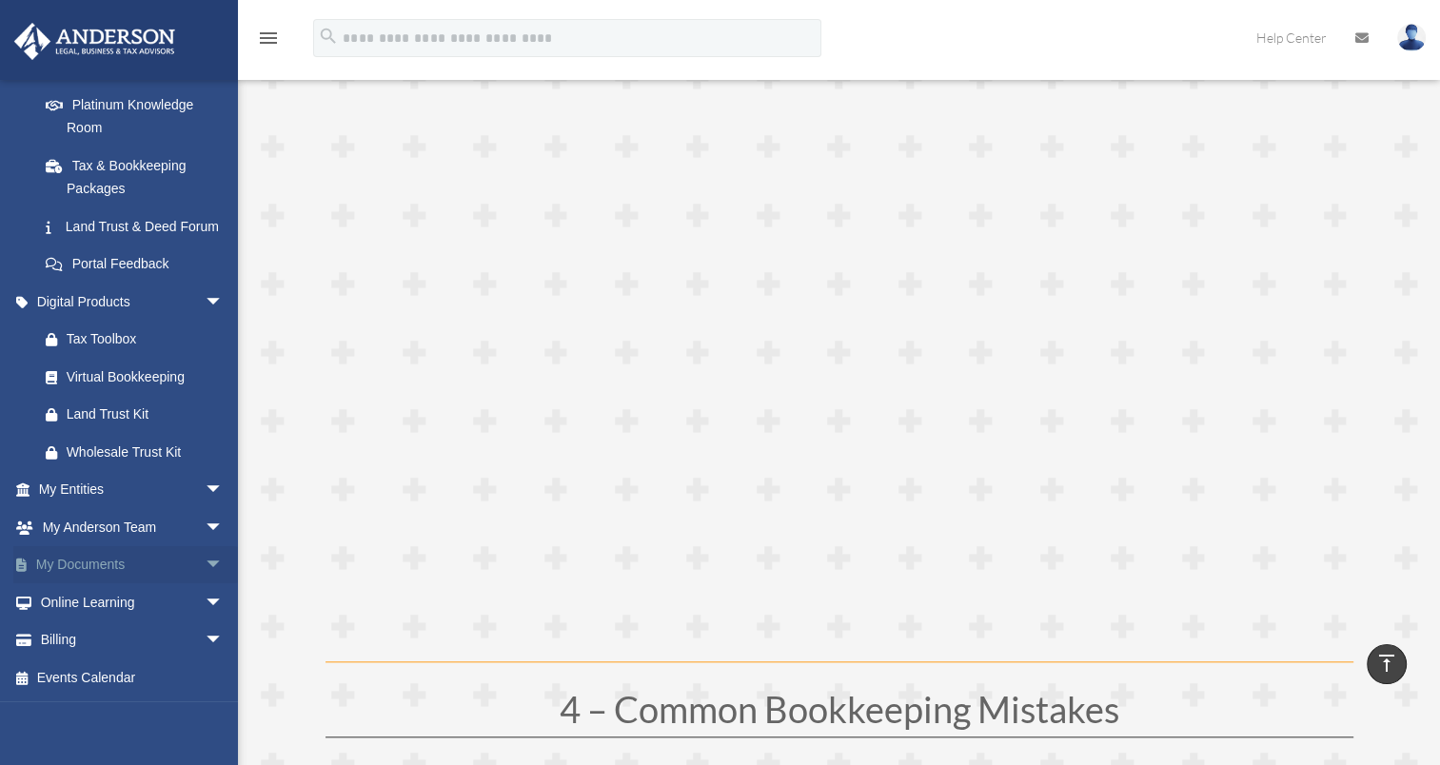
click at [205, 579] on span "arrow_drop_down" at bounding box center [224, 565] width 38 height 39
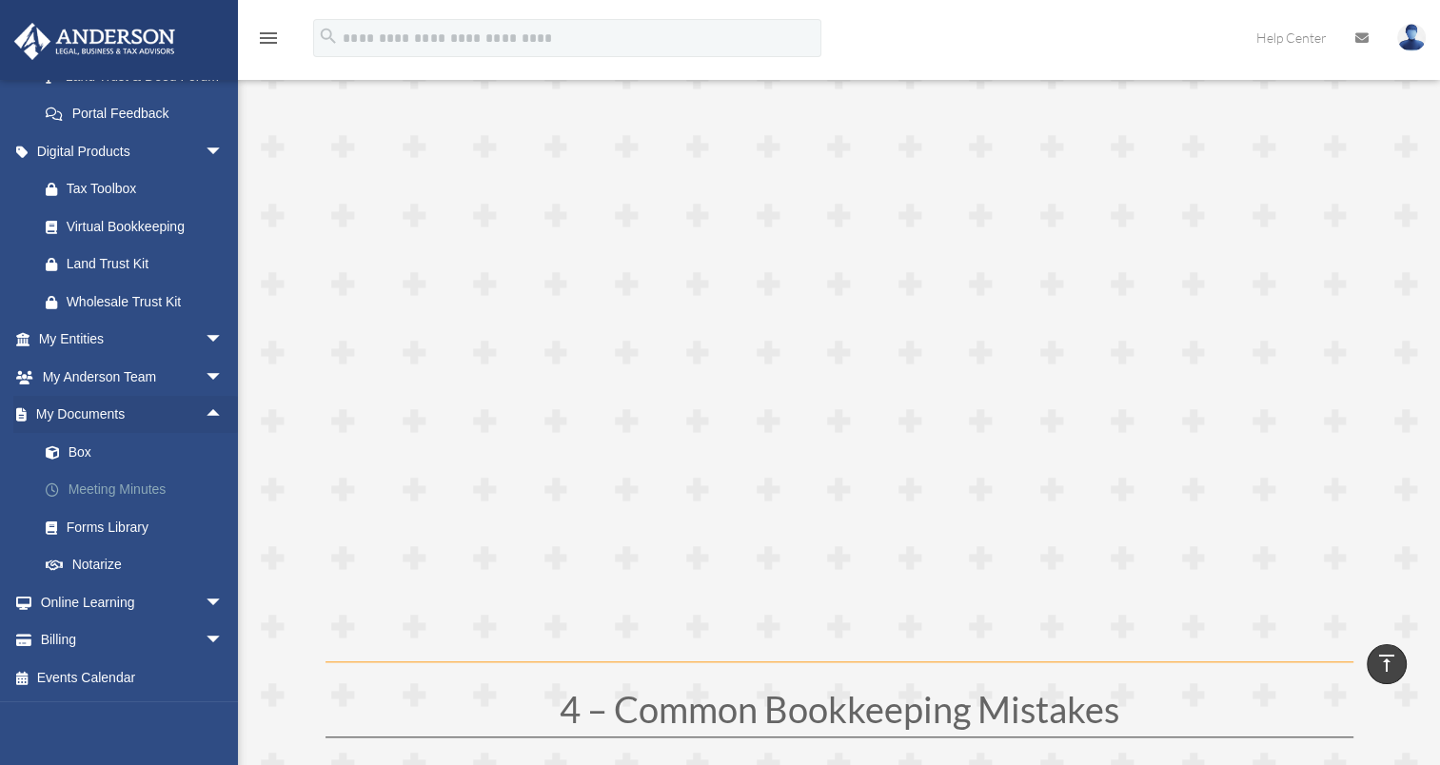
scroll to position [547, 0]
click at [109, 528] on link "Forms Library" at bounding box center [140, 527] width 226 height 38
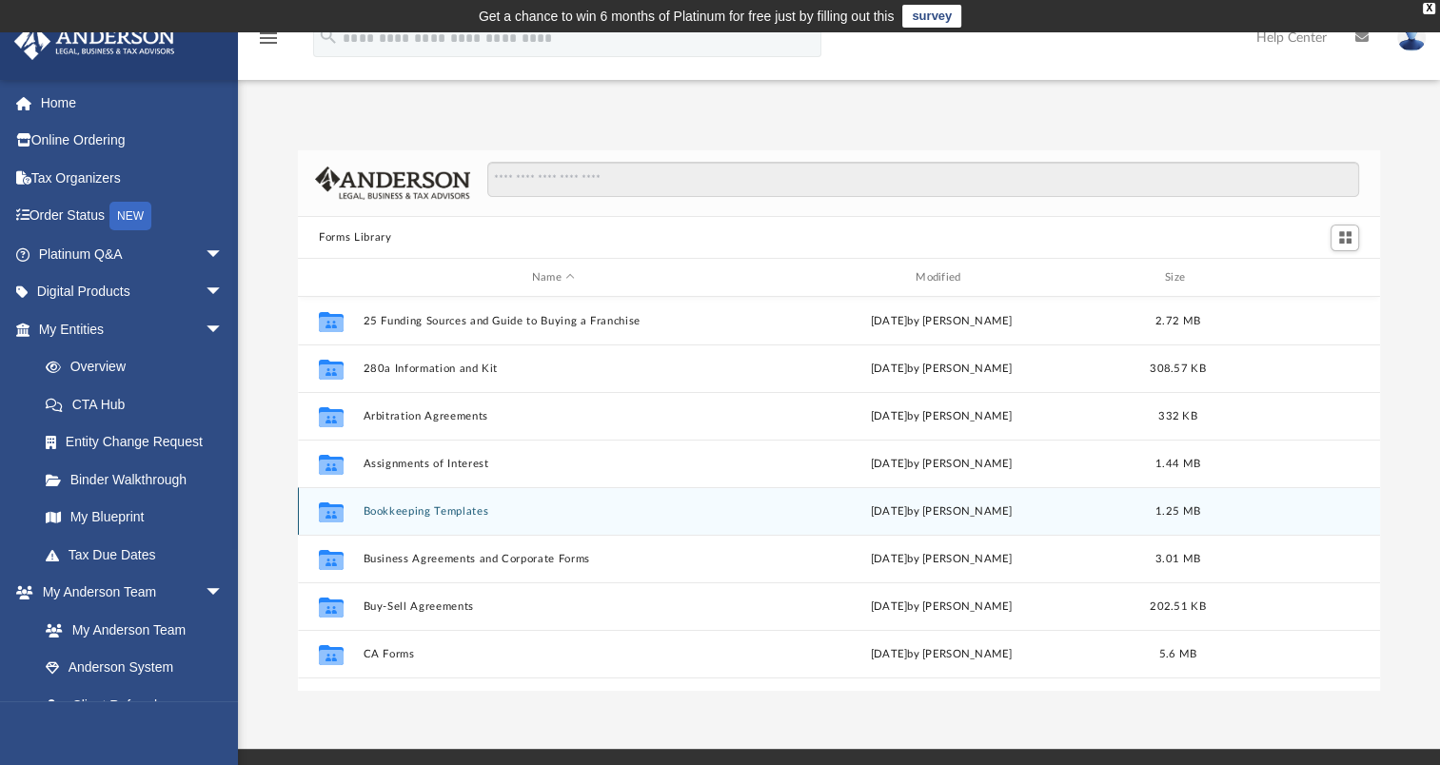
click at [327, 519] on icon "grid" at bounding box center [331, 514] width 25 height 15
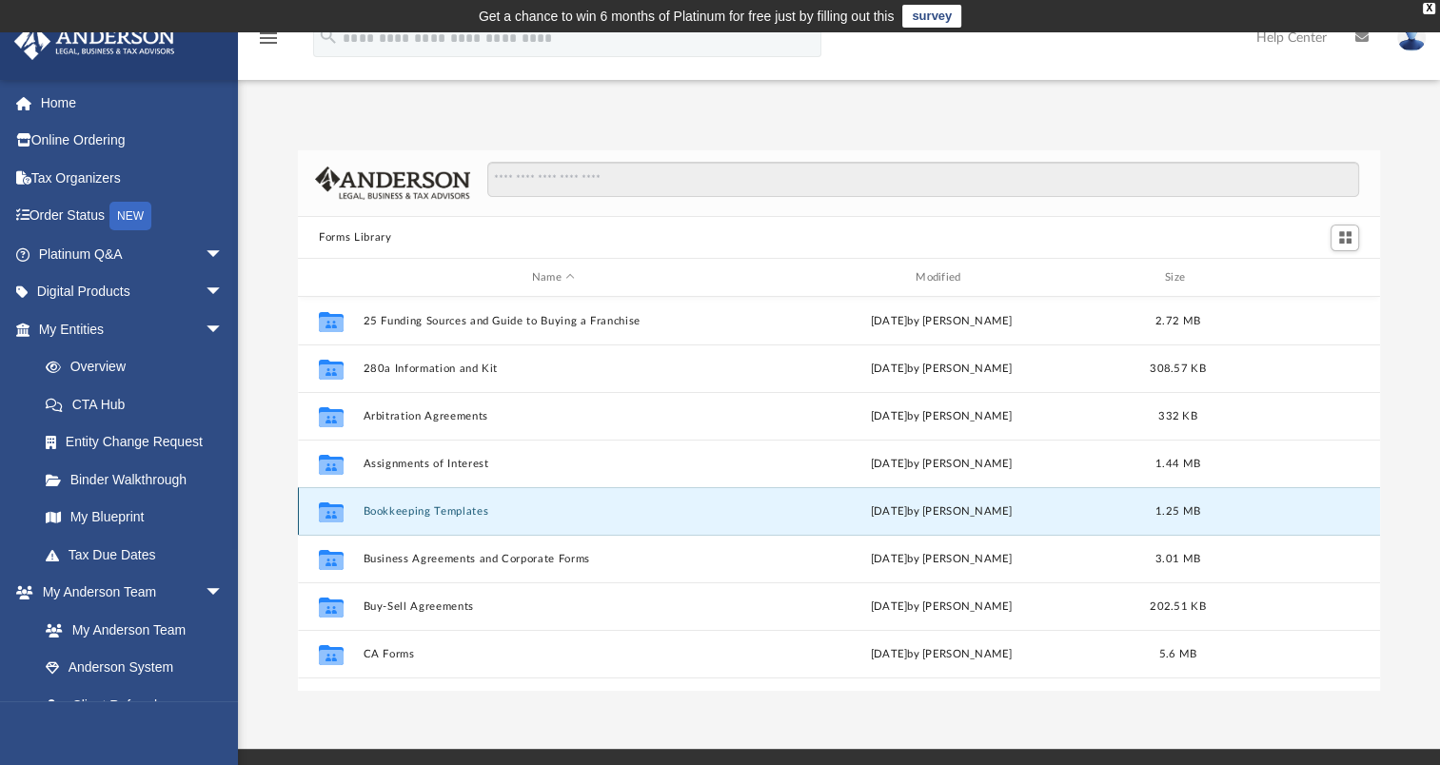
click at [327, 519] on icon "grid" at bounding box center [331, 514] width 25 height 15
click at [1165, 513] on span "1.25 MB" at bounding box center [1177, 511] width 45 height 10
click at [971, 518] on div "[DATE] by [PERSON_NAME]" at bounding box center [942, 511] width 380 height 17
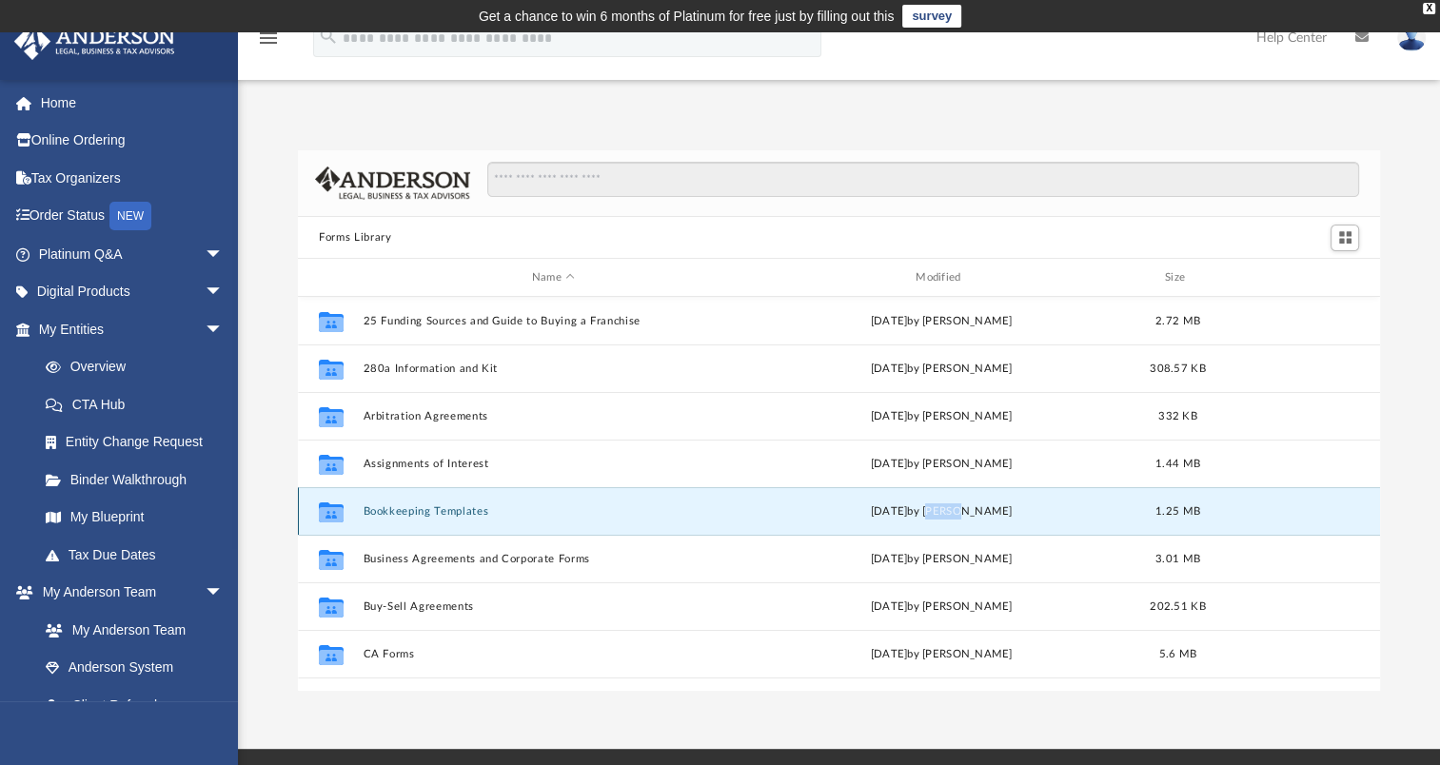
click at [616, 517] on button "Bookkeeping Templates" at bounding box center [554, 511] width 380 height 12
drag, startPoint x: 616, startPoint y: 517, endPoint x: 546, endPoint y: 509, distance: 69.9
click at [546, 509] on button "Bookkeeping Templates" at bounding box center [554, 511] width 380 height 12
click at [1341, 236] on span "Switch to Grid View" at bounding box center [1345, 237] width 16 height 16
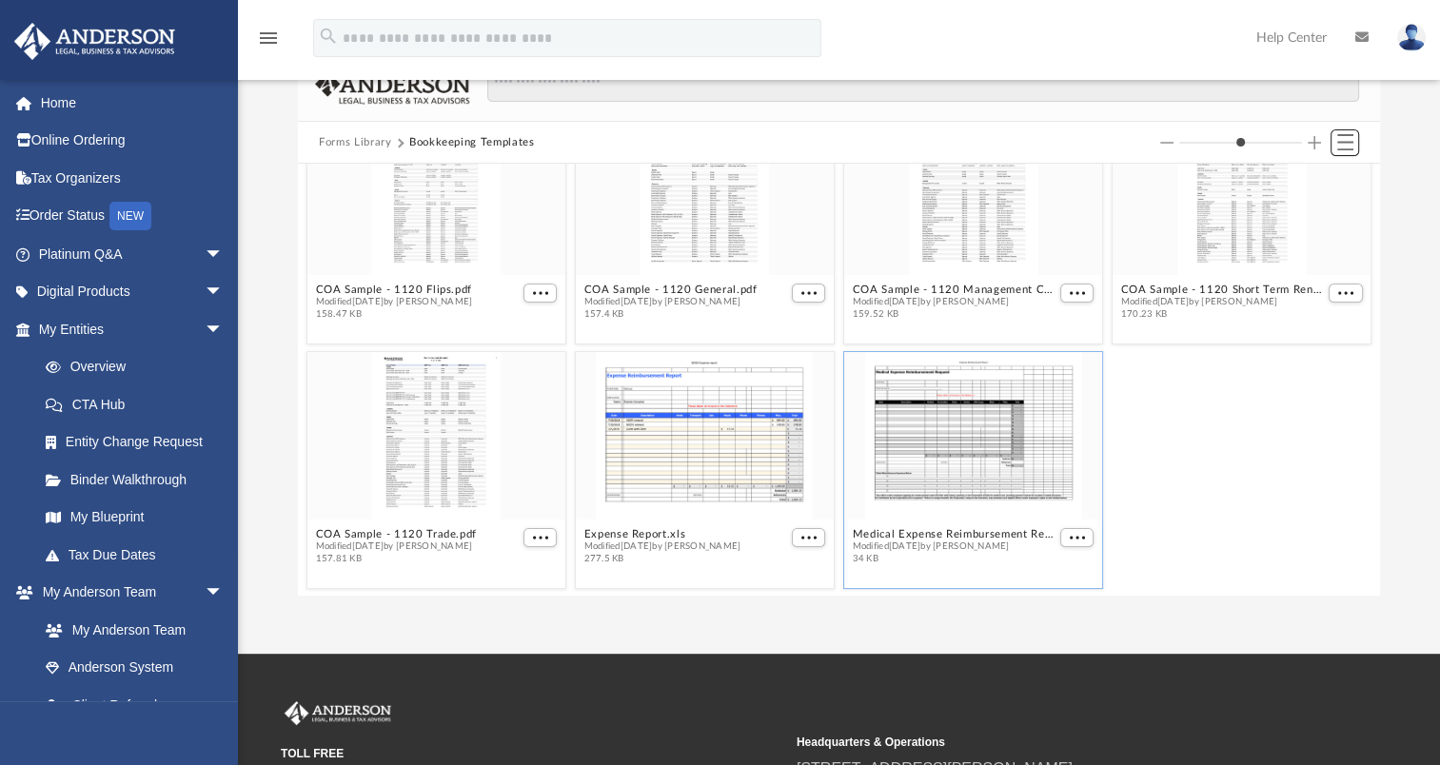
scroll to position [214, 0]
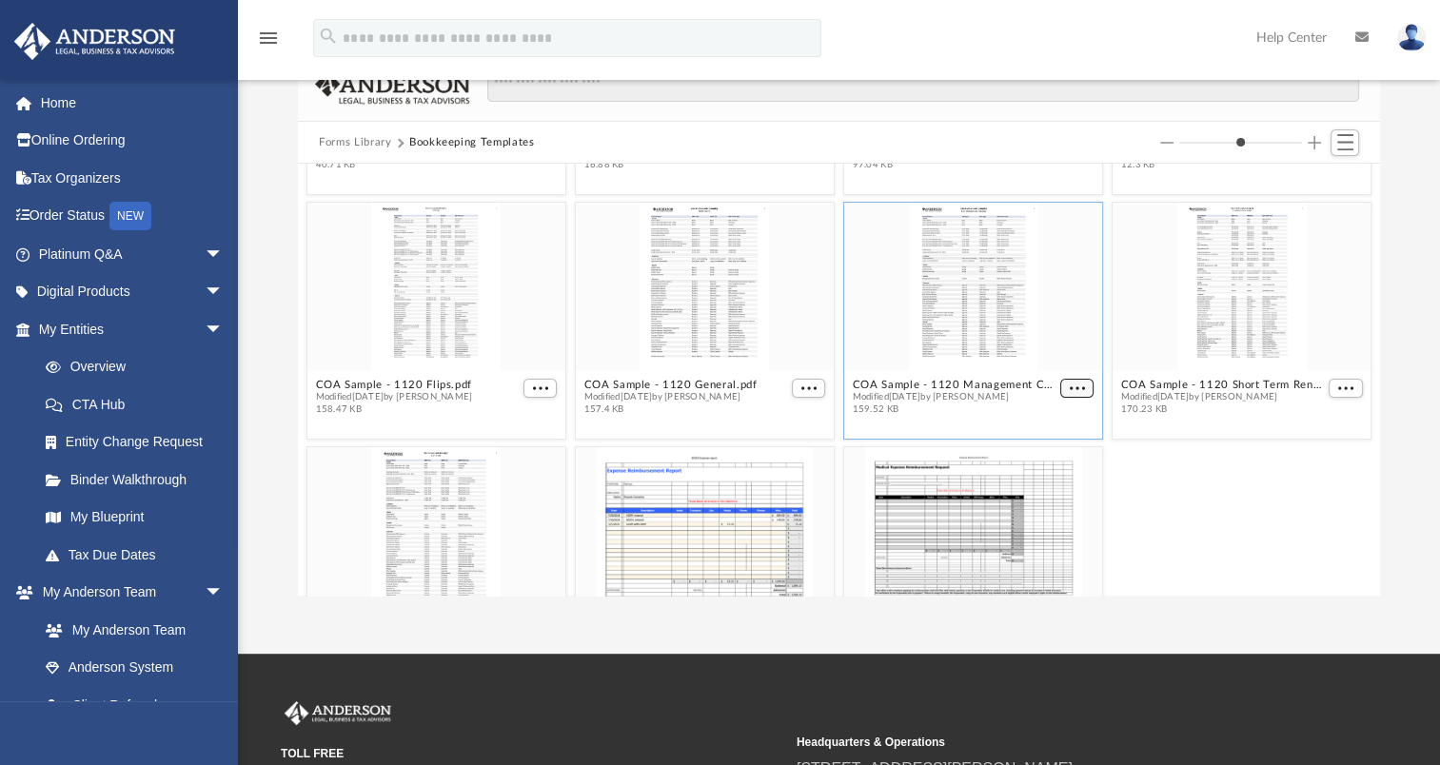
click at [1070, 384] on span "More options" at bounding box center [1077, 389] width 15 height 10
click at [1050, 449] on li "Download" at bounding box center [1044, 451] width 55 height 20
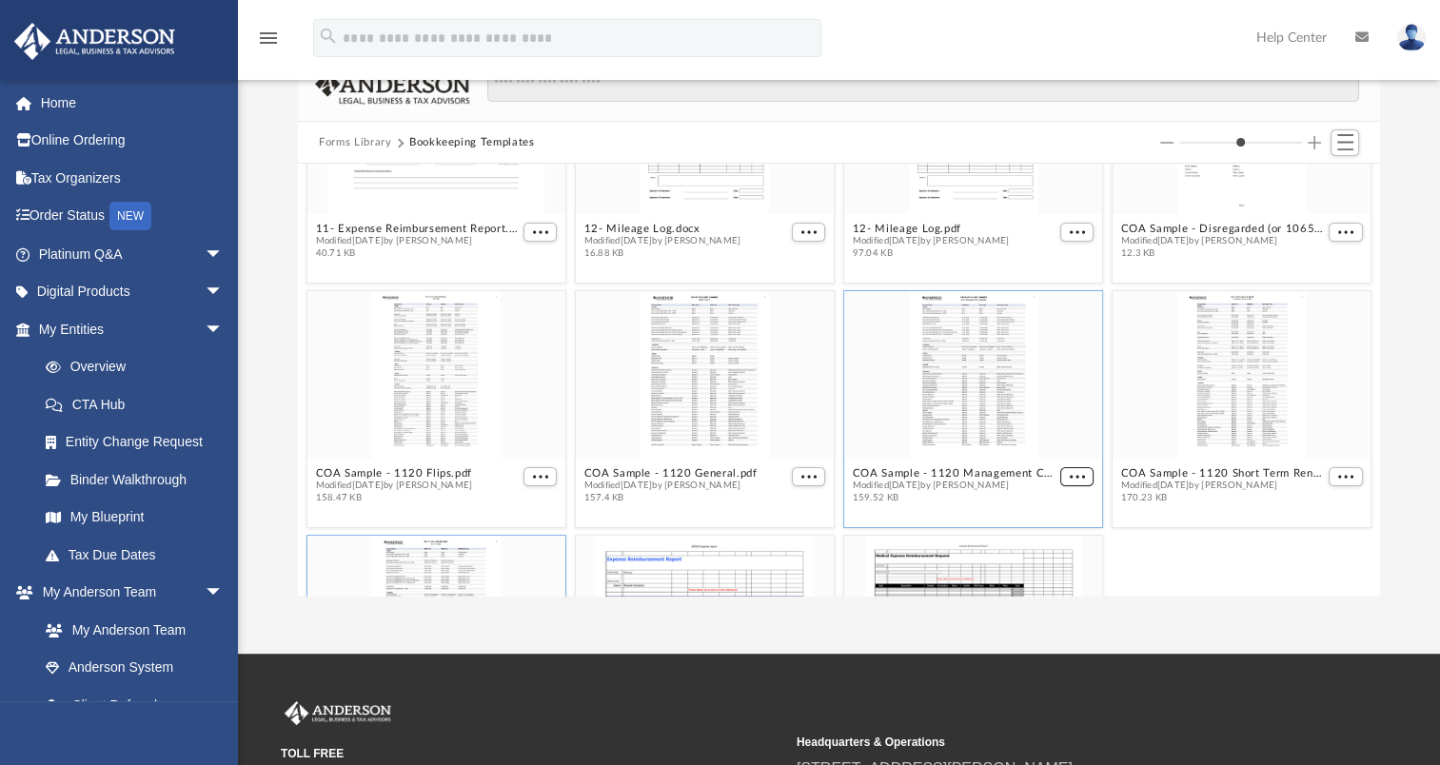
scroll to position [119, 0]
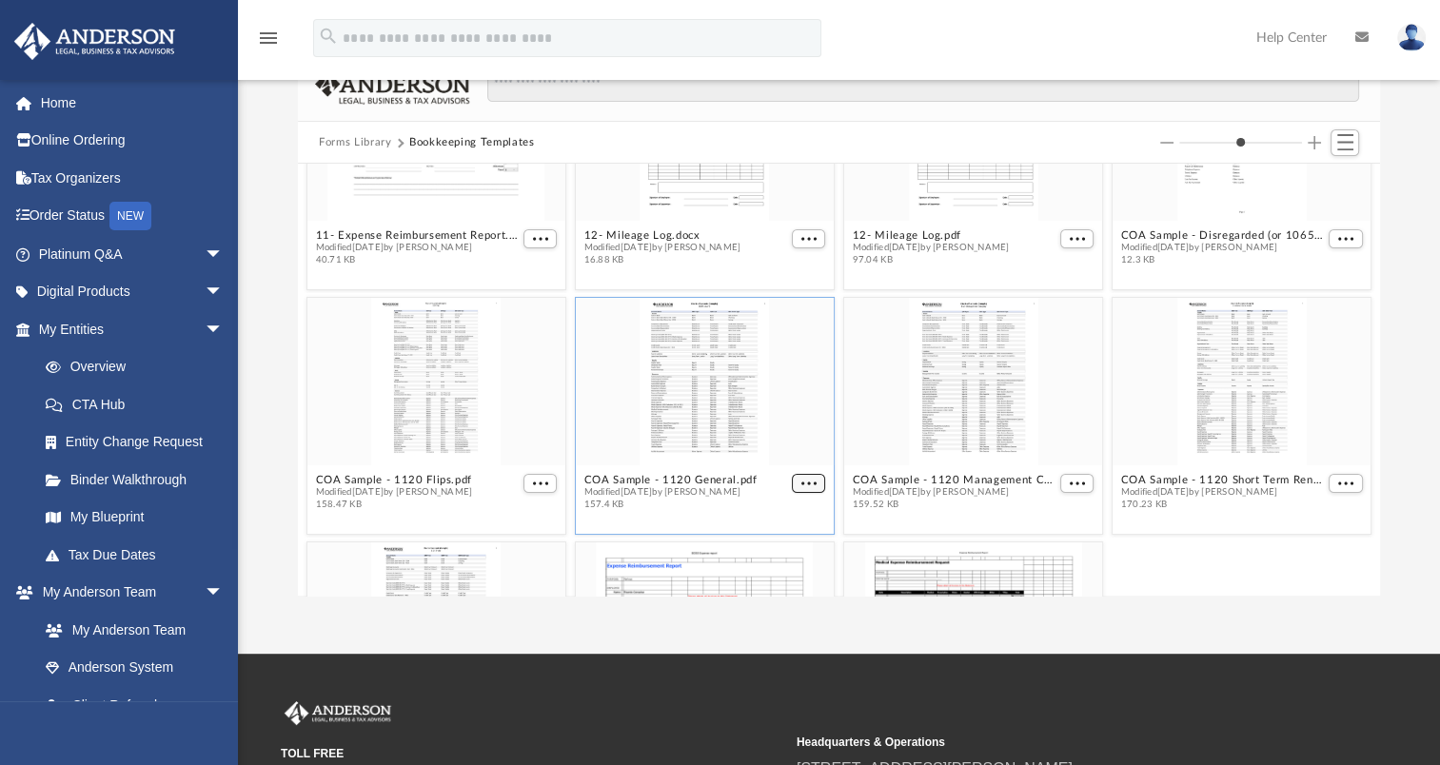
click at [801, 483] on span "More options" at bounding box center [808, 484] width 15 height 10
click at [778, 546] on li "Download" at bounding box center [780, 546] width 55 height 20
